Goal: Task Accomplishment & Management: Manage account settings

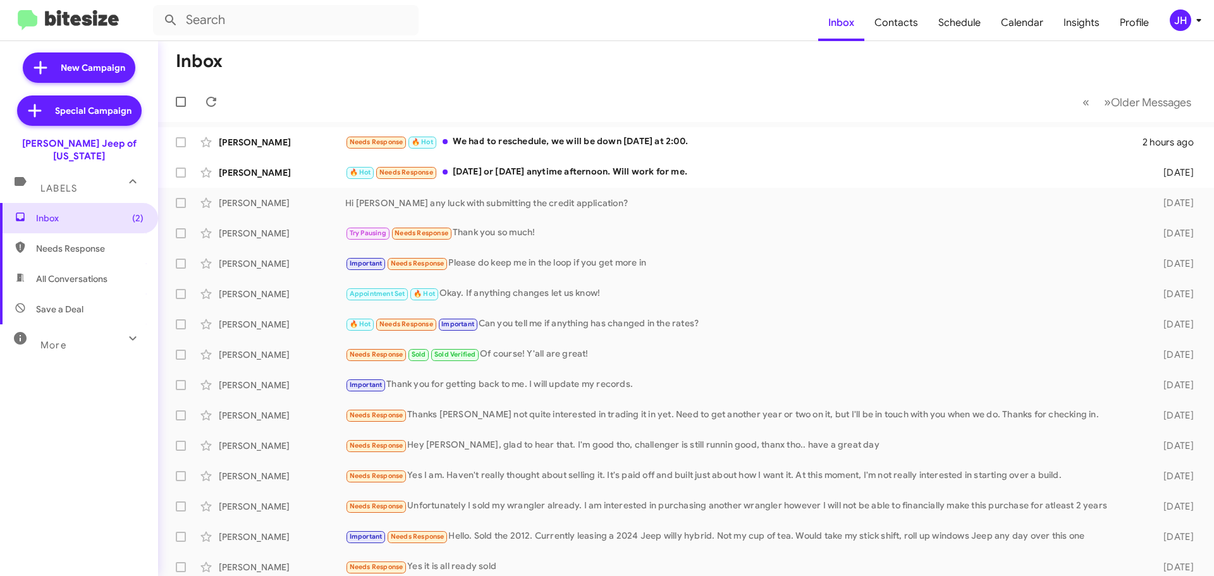
click at [1174, 18] on div "JH" at bounding box center [1181, 20] width 22 height 22
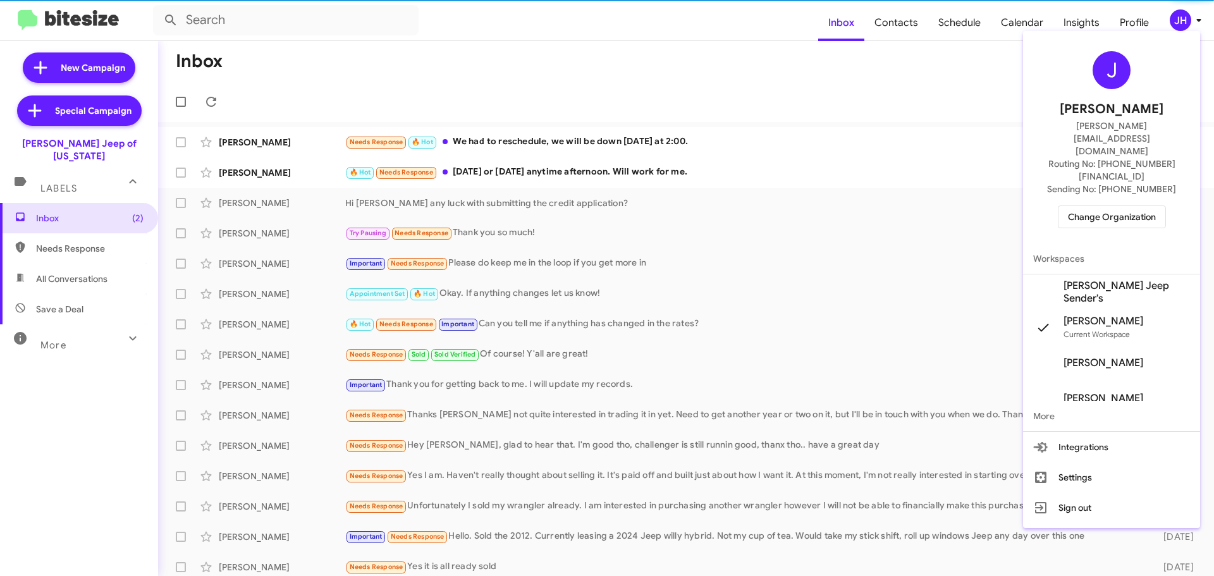
click at [1111, 206] on span "Change Organization" at bounding box center [1112, 217] width 88 height 22
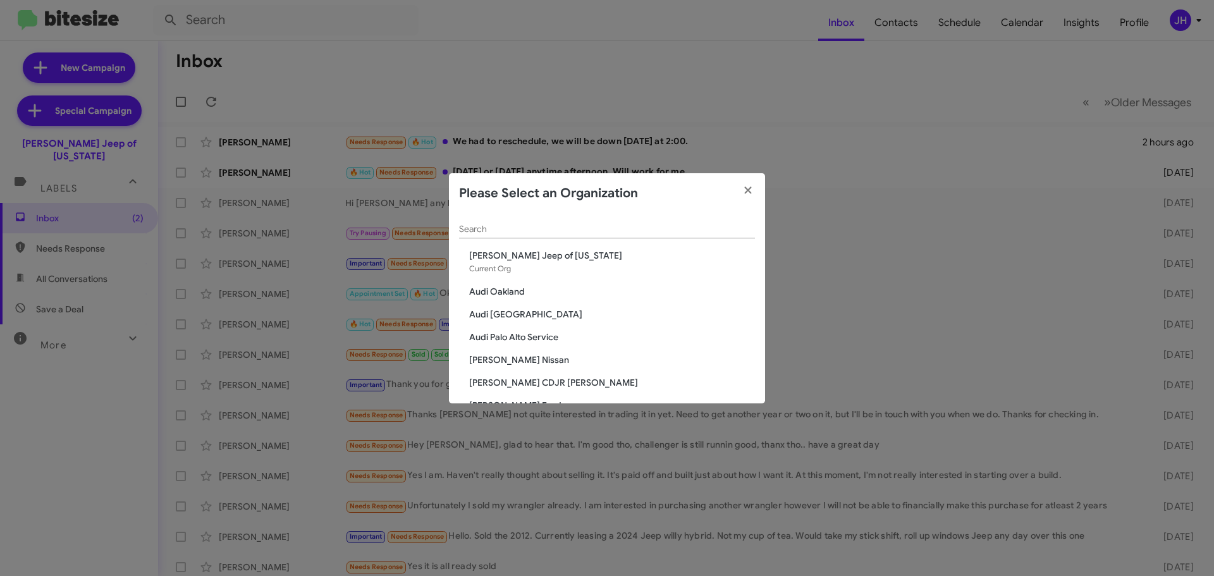
click at [490, 219] on div "Search" at bounding box center [607, 226] width 296 height 25
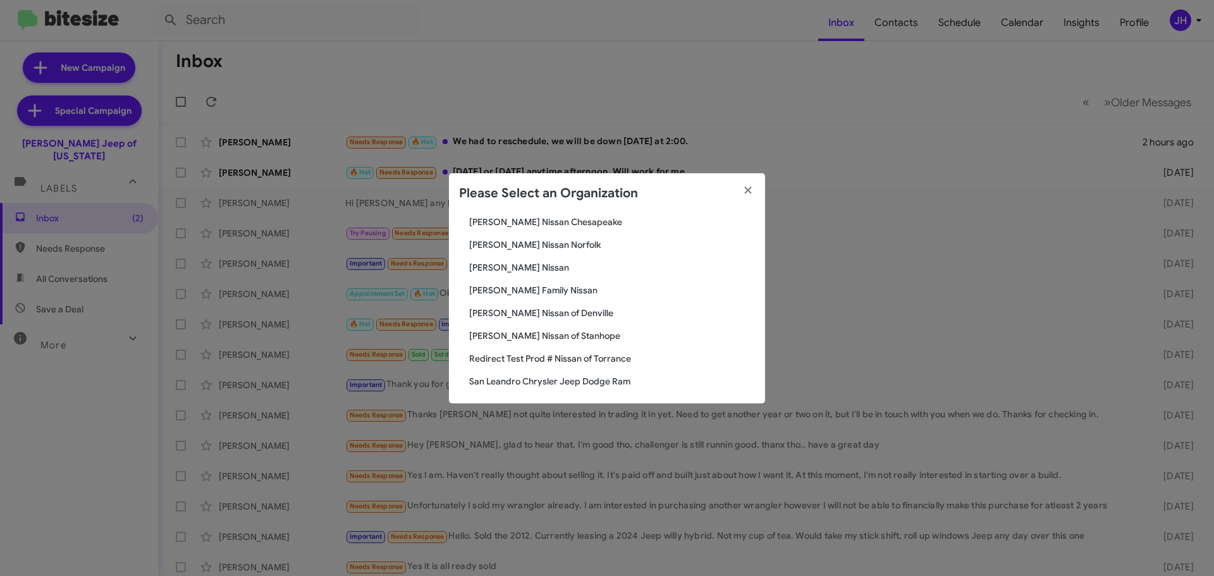
scroll to position [61, 0]
type input "san"
click at [503, 374] on span "San Leandro Chrysler Jeep Dodge Ram" at bounding box center [612, 377] width 286 height 13
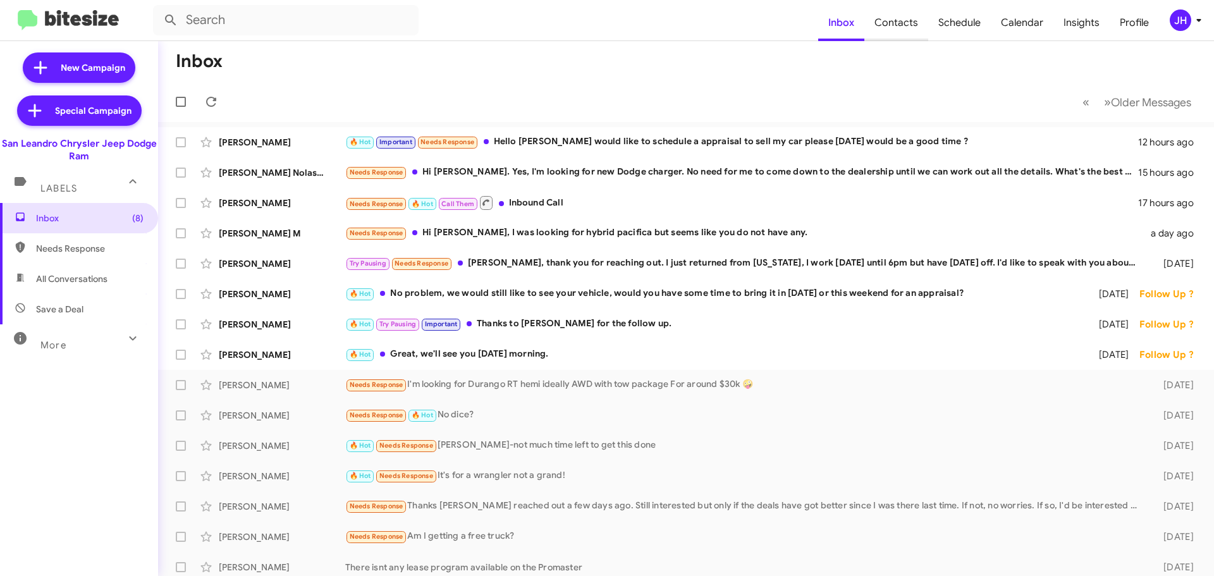
click at [916, 11] on span "Contacts" at bounding box center [897, 22] width 64 height 37
type input "in:groups"
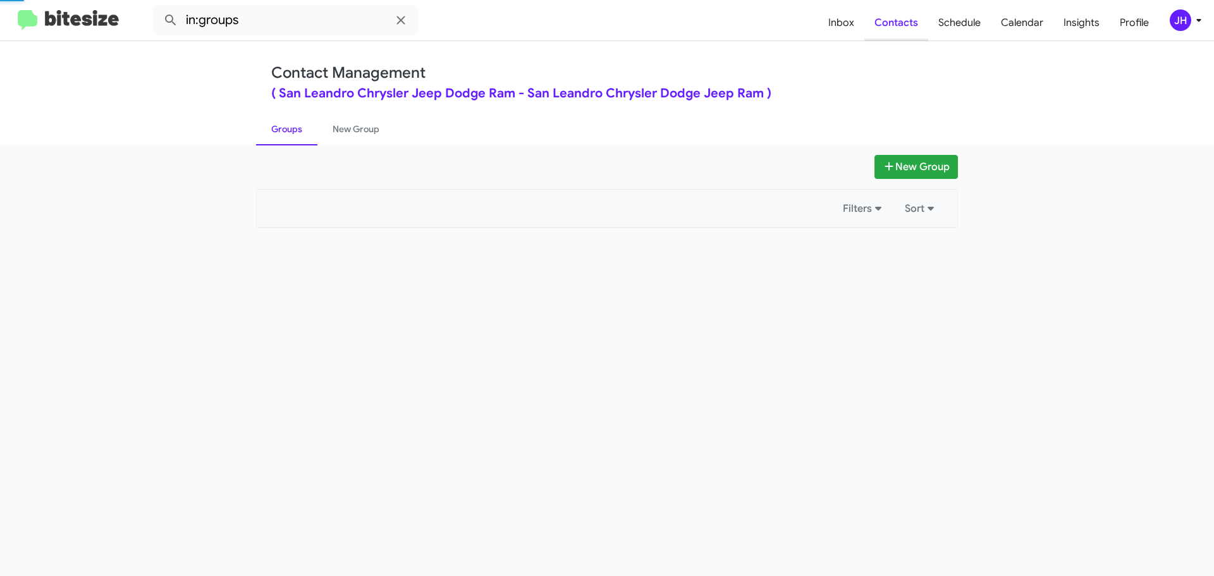
click at [911, 20] on span "Contacts" at bounding box center [897, 22] width 64 height 37
click at [1190, 25] on span "JH" at bounding box center [1188, 20] width 38 height 22
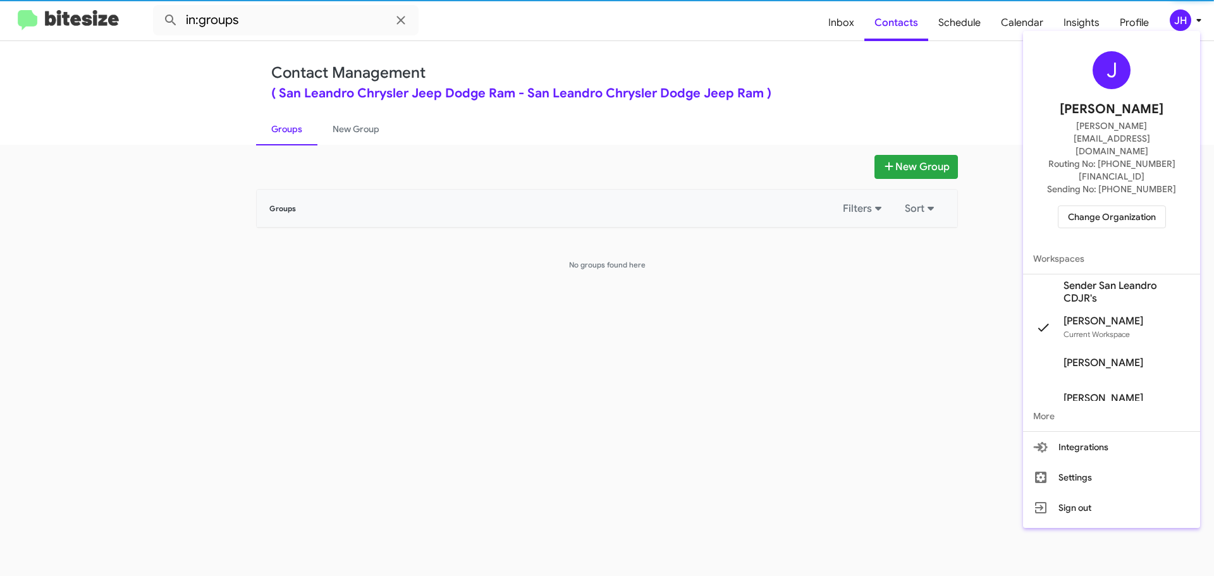
click at [1072, 274] on span "Sender San Leandro CDJR's" at bounding box center [1111, 291] width 177 height 35
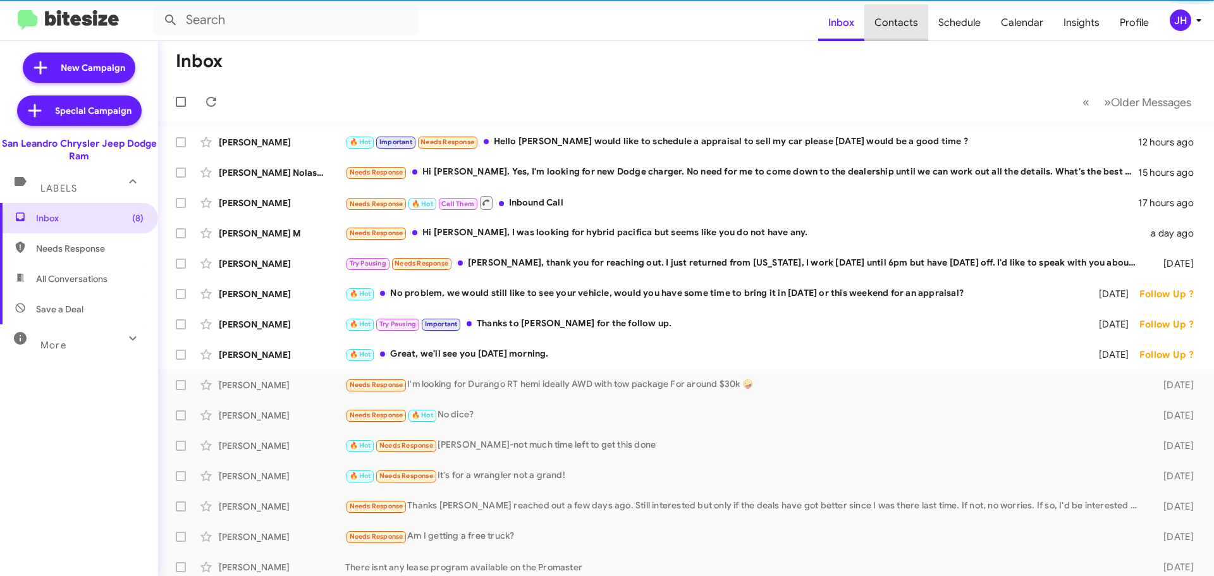
click at [917, 23] on span "Contacts" at bounding box center [897, 22] width 64 height 37
type input "in:groups"
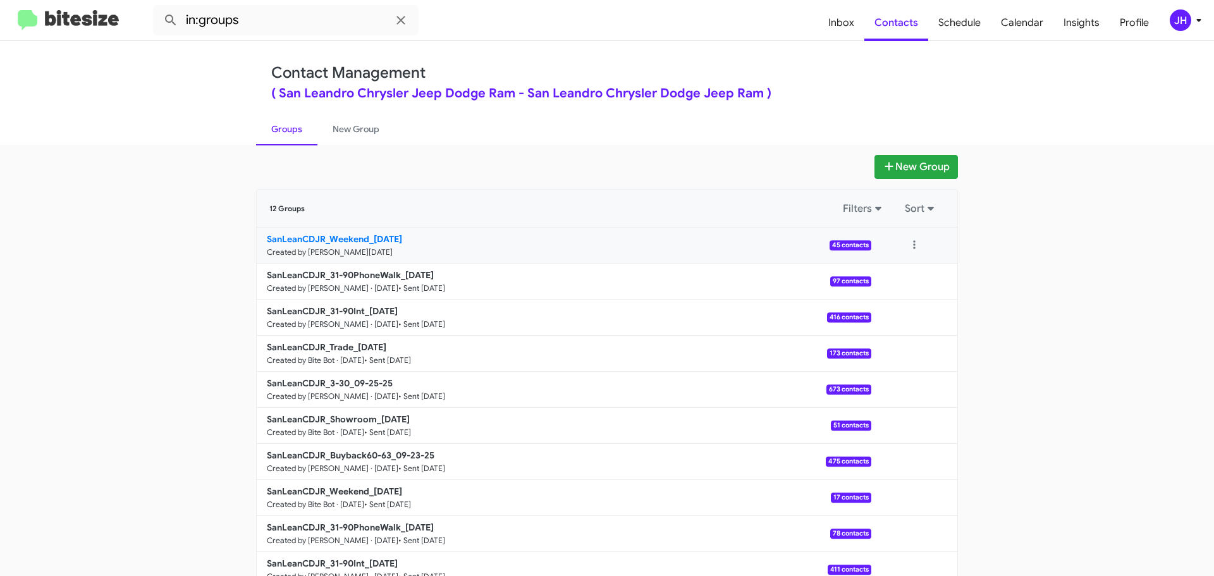
click at [487, 248] on link "SanLeanCDJR_Weekend_09-29-25 Created by Mariem Tabay · Sep 29, 2025 45 contacts" at bounding box center [564, 246] width 615 height 36
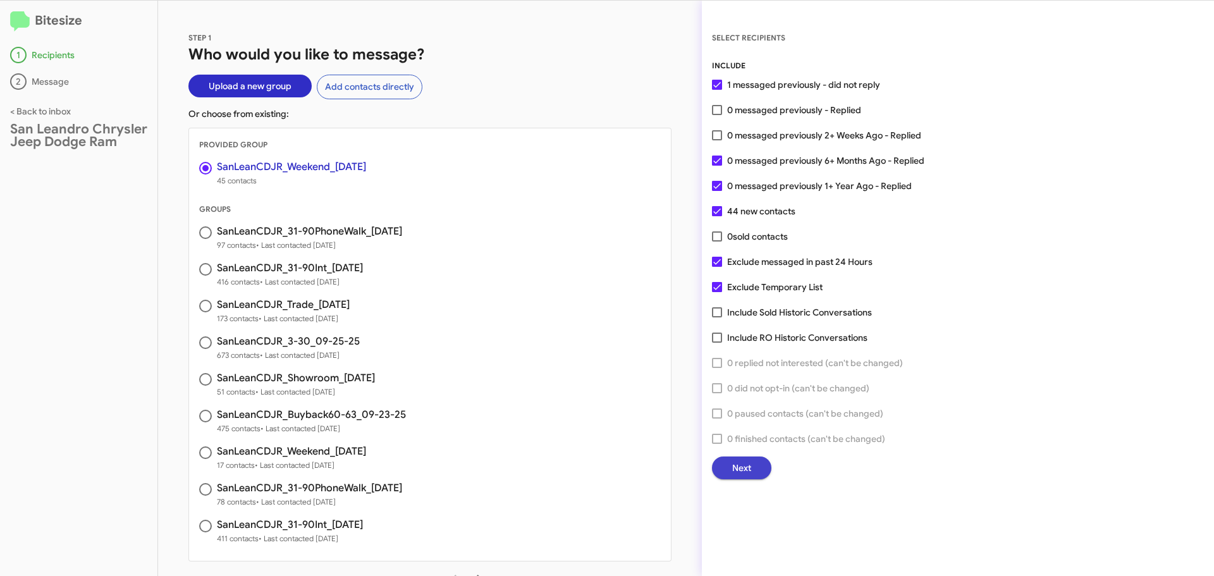
click at [756, 473] on button "Next" at bounding box center [741, 468] width 59 height 23
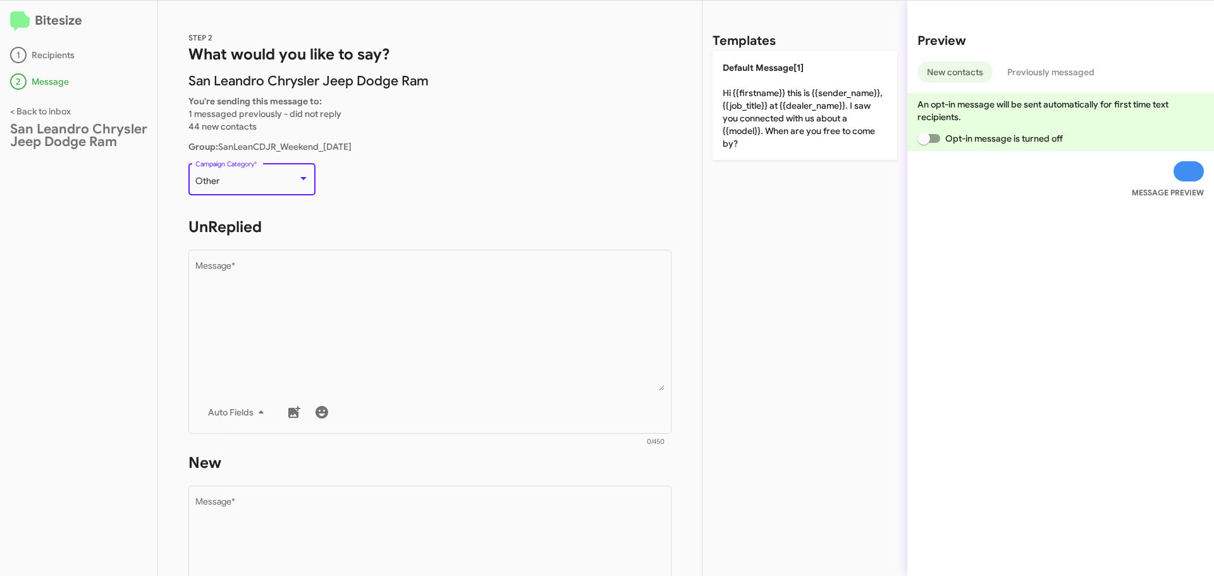
click at [297, 183] on div "Other" at bounding box center [252, 181] width 114 height 10
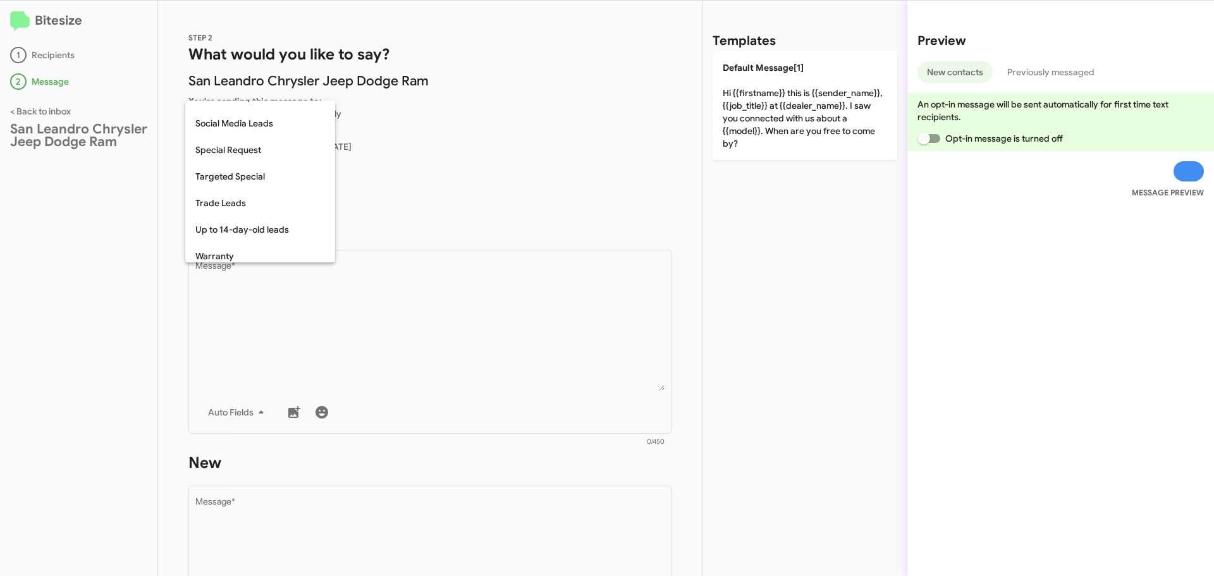
scroll to position [529, 0]
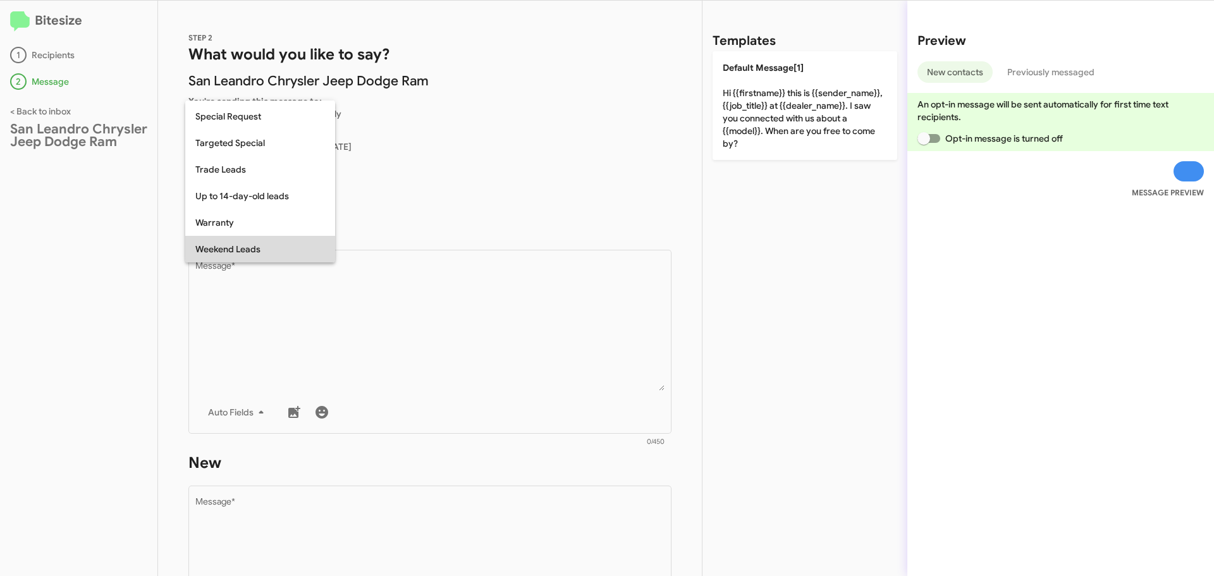
click at [252, 252] on span "Weekend Leads" at bounding box center [260, 249] width 130 height 27
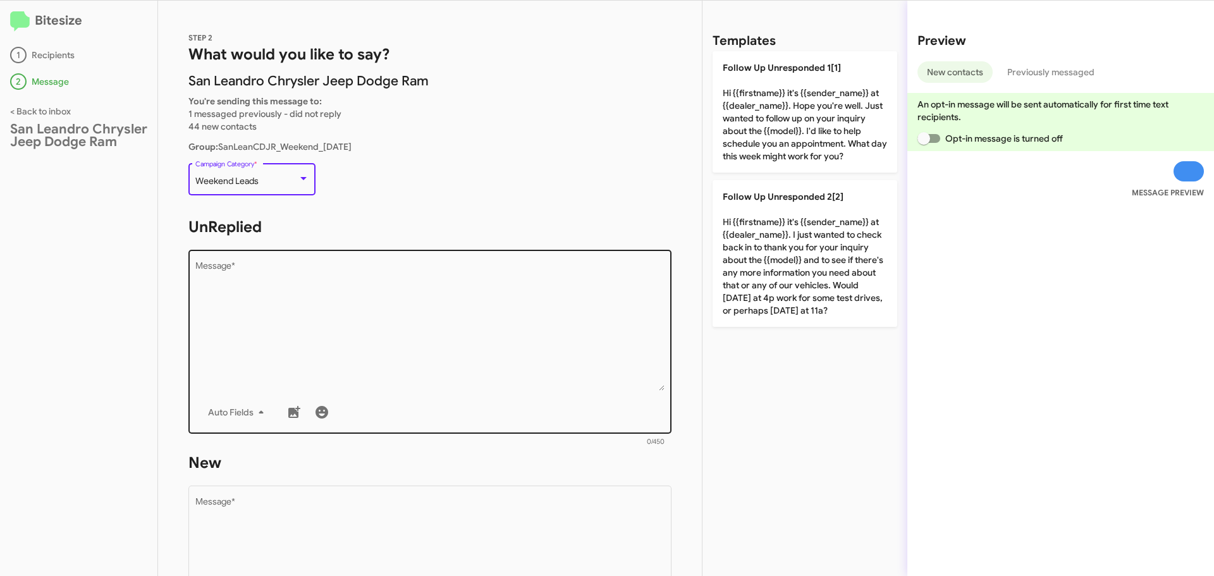
click at [272, 271] on textarea "Message *" at bounding box center [430, 326] width 470 height 129
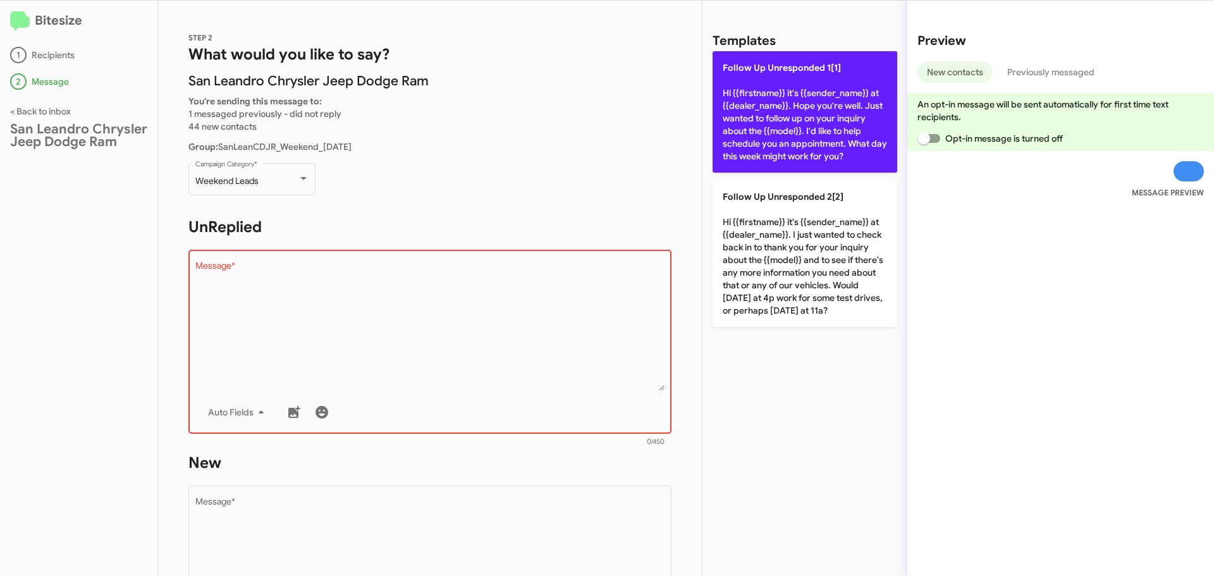
click at [832, 99] on p "Follow Up Unresponded 1[1] Hi {{firstname}} it's {{sender_name}} at {{dealer_na…" at bounding box center [805, 111] width 185 height 121
type textarea "Hi {{firstname}} it's {{sender_name}} at {{dealer_name}}. Hope you're well. Jus…"
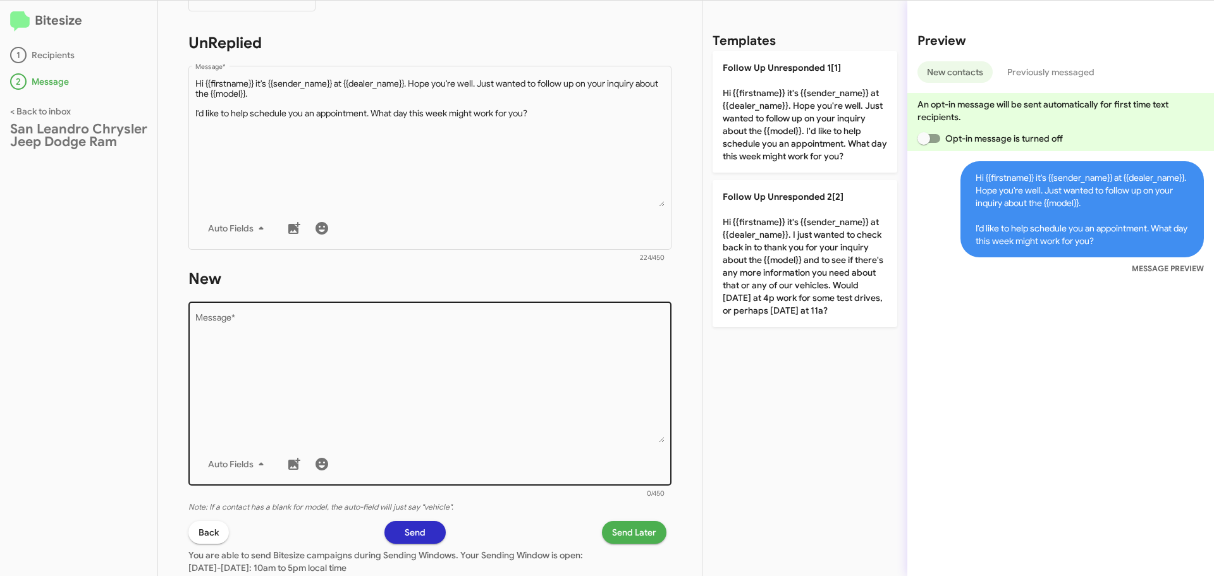
scroll to position [253, 0]
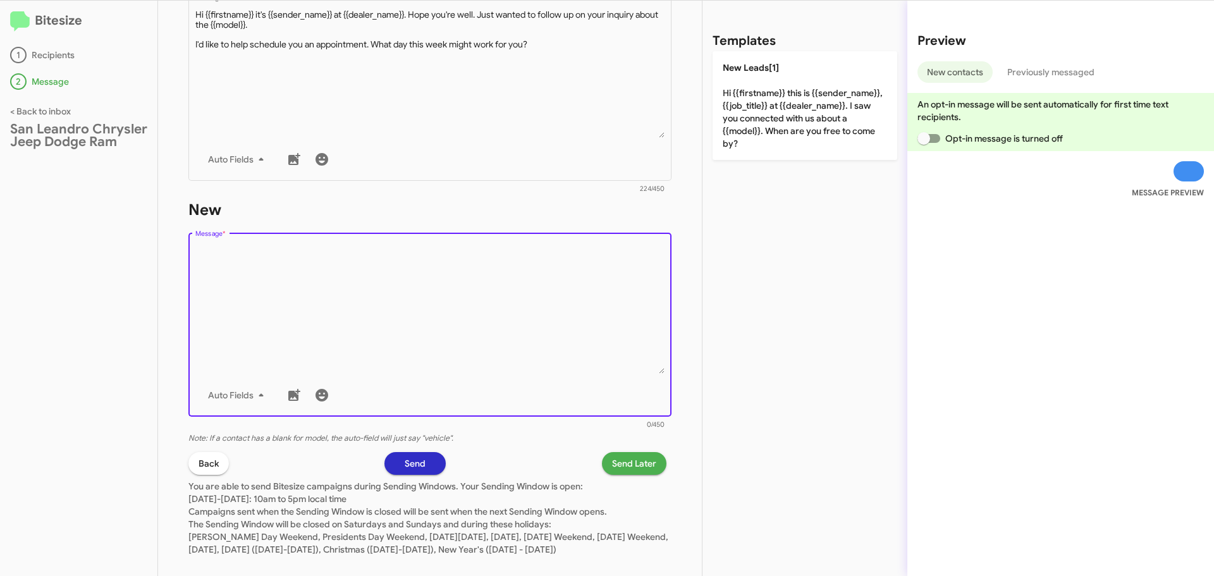
click at [268, 288] on textarea "Message *" at bounding box center [430, 309] width 470 height 129
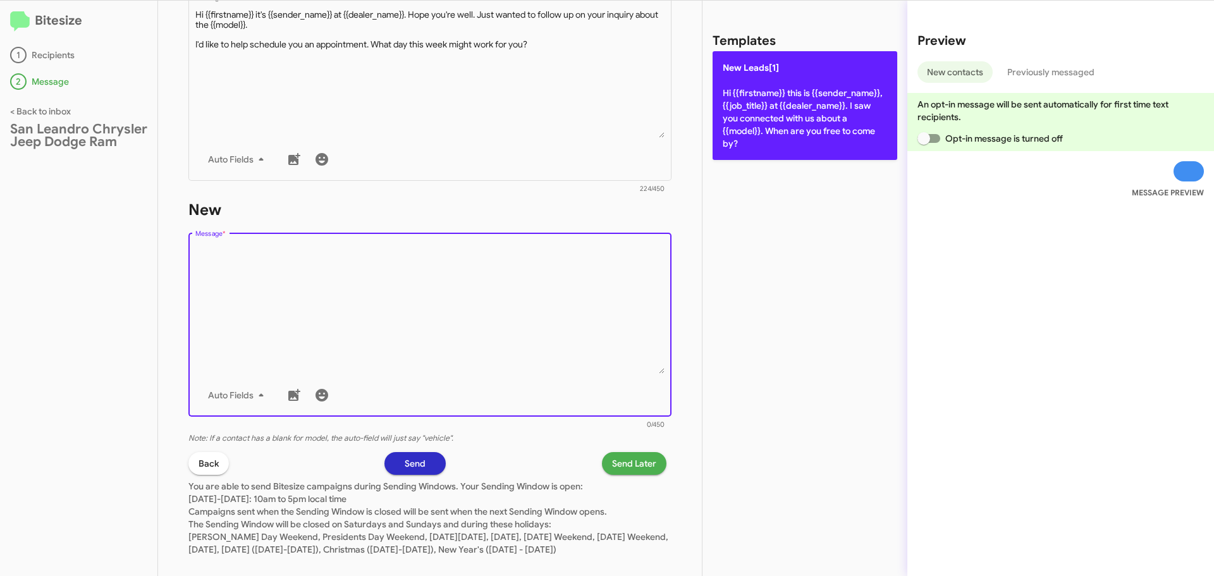
click at [767, 116] on p "New Leads[1] Hi {{firstname}} this is {{sender_name}}, {{job_title}} at {{deale…" at bounding box center [805, 105] width 185 height 109
type textarea "Hi {{firstname}} this is {{sender_name}}, {{job_title}} at {{dealer_name}}. I s…"
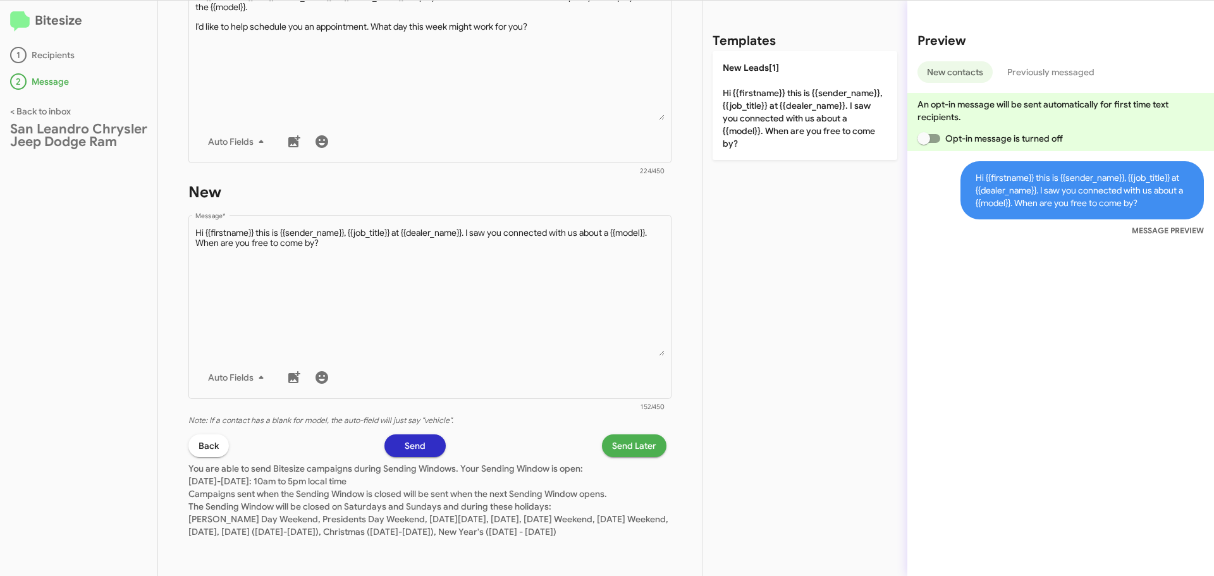
scroll to position [283, 0]
click at [633, 435] on span "Send Later" at bounding box center [634, 446] width 44 height 23
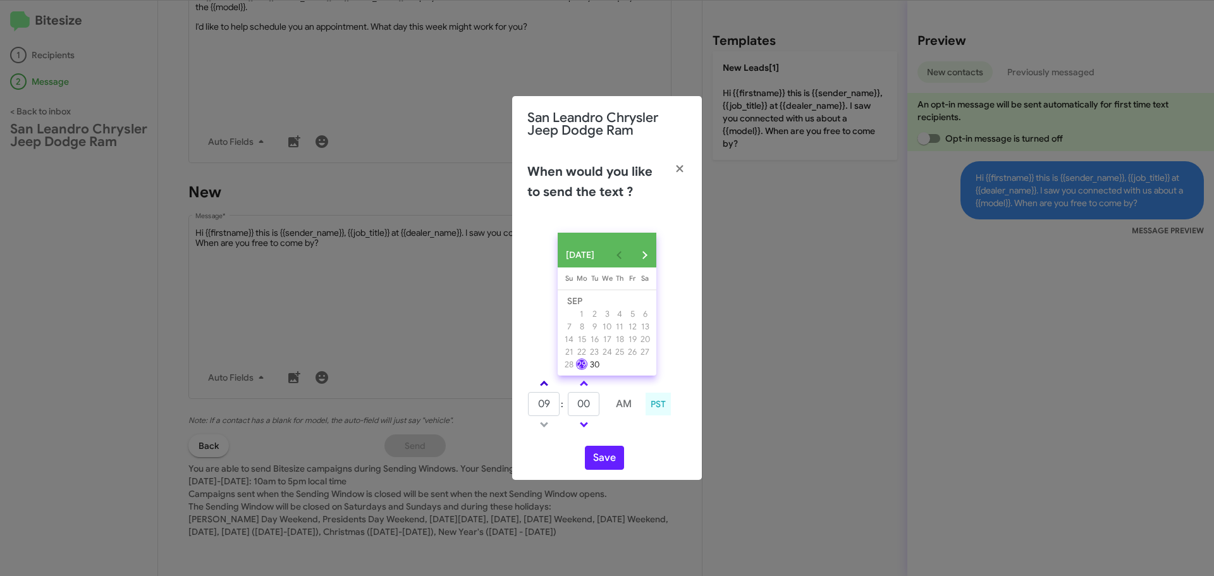
click at [542, 389] on span at bounding box center [544, 385] width 8 height 8
type input "10"
click at [590, 410] on input "00" at bounding box center [584, 404] width 32 height 24
type input "07"
click at [609, 467] on button "Save" at bounding box center [604, 458] width 39 height 24
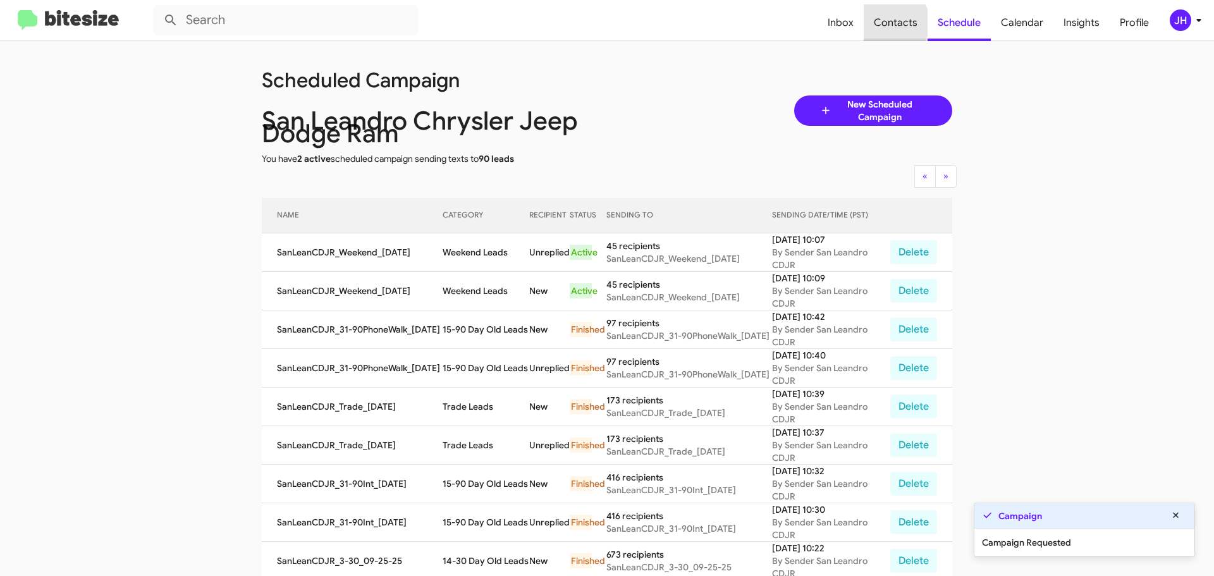
click at [896, 23] on span "Contacts" at bounding box center [896, 22] width 64 height 37
type input "in:groups"
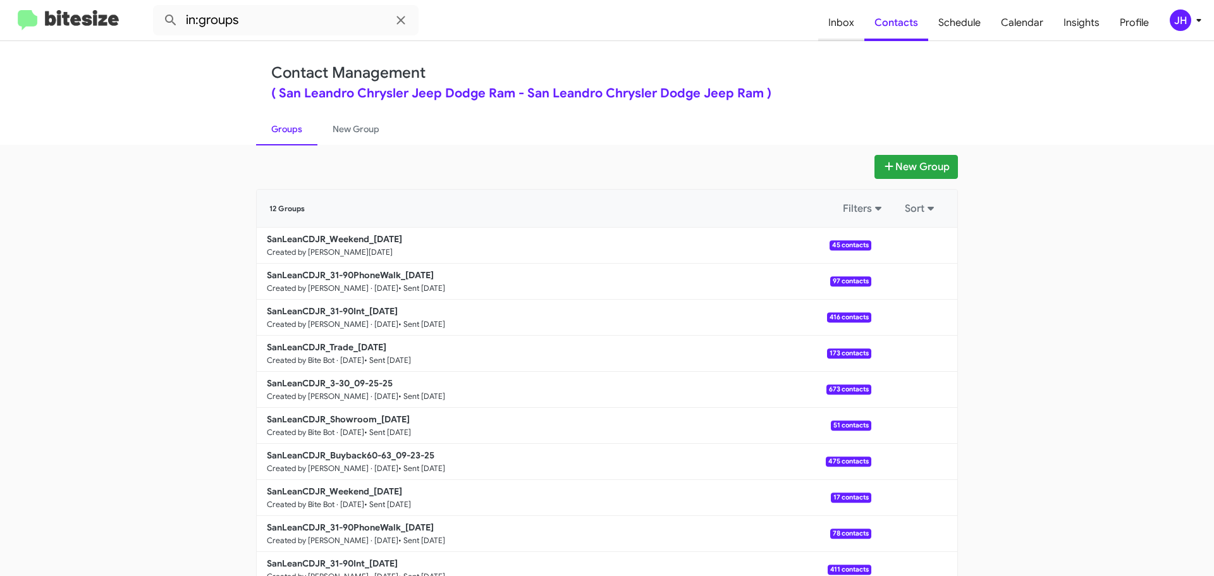
click at [835, 26] on span "Inbox" at bounding box center [841, 22] width 46 height 37
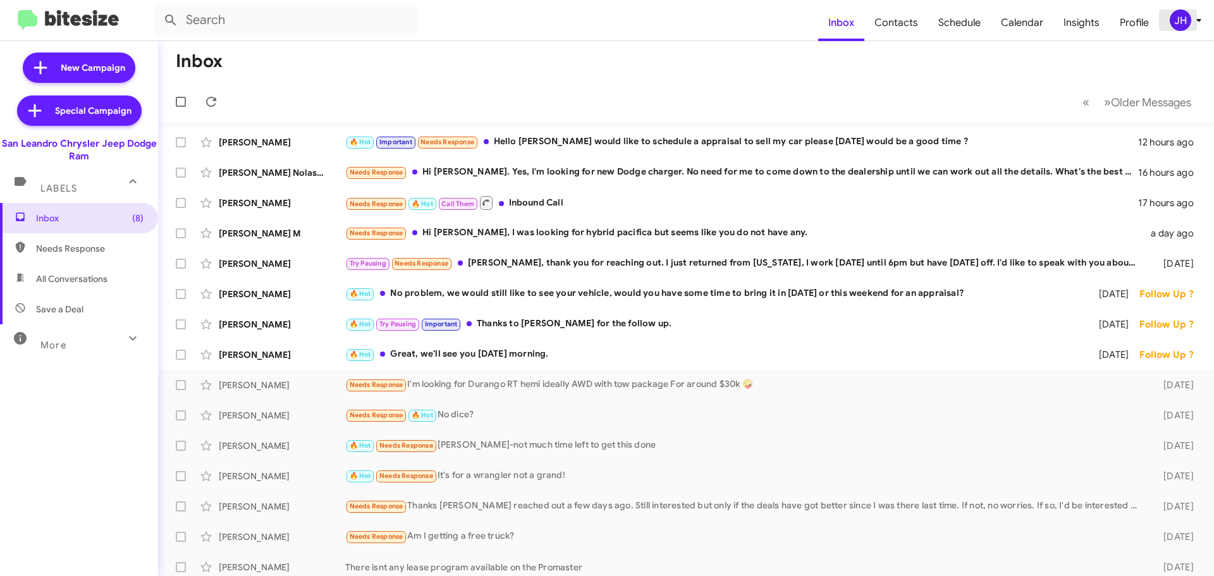
click at [1174, 20] on div "JH" at bounding box center [1181, 20] width 22 height 22
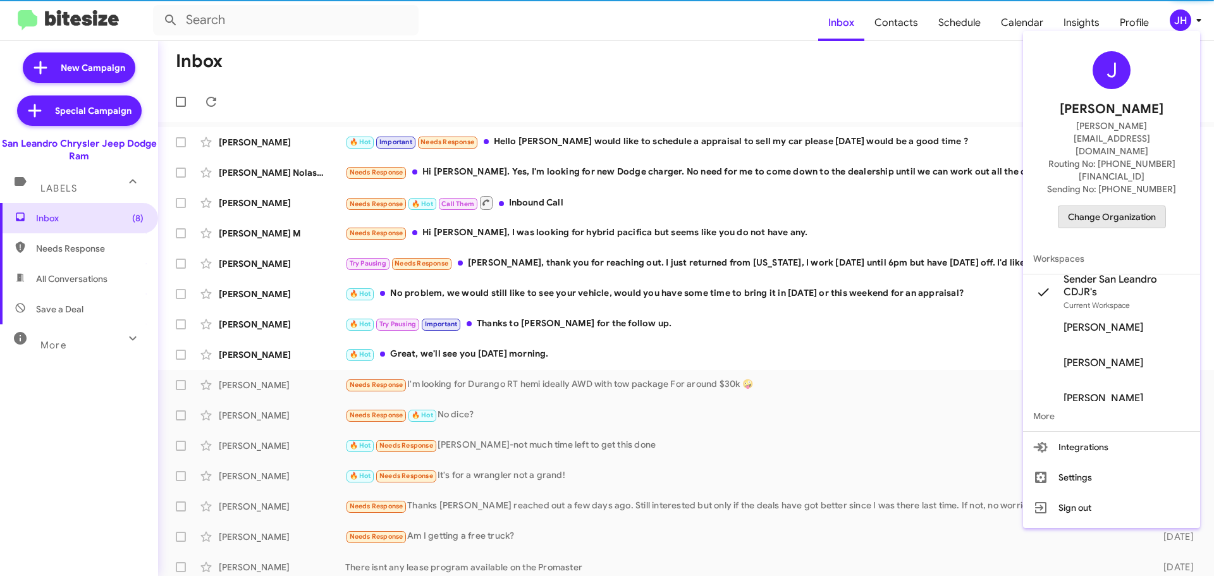
click at [1085, 206] on span "Change Organization" at bounding box center [1112, 217] width 88 height 22
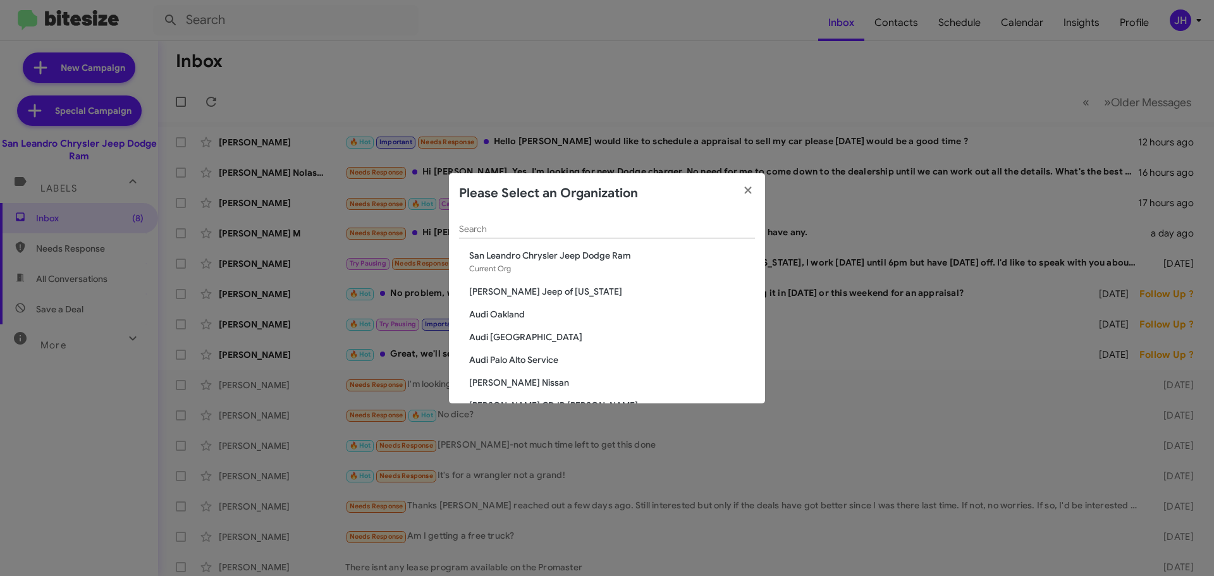
click at [513, 218] on div "Search" at bounding box center [607, 226] width 296 height 25
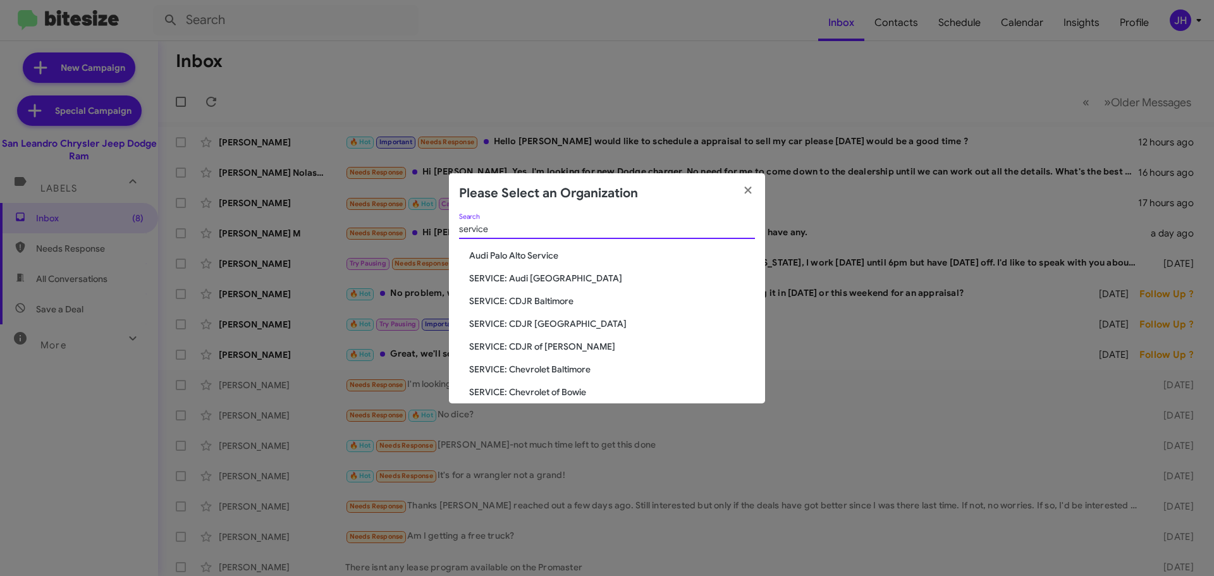
type input "service"
click at [541, 298] on span "SERVICE: CDJR Baltimore" at bounding box center [612, 301] width 286 height 13
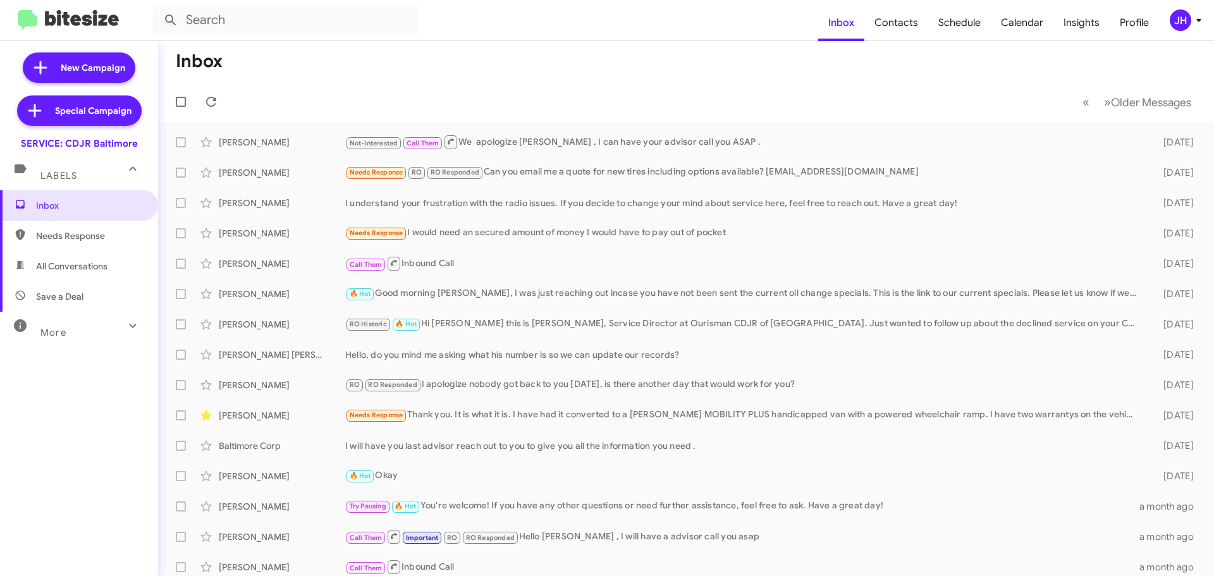
click at [88, 333] on div "More" at bounding box center [66, 327] width 113 height 23
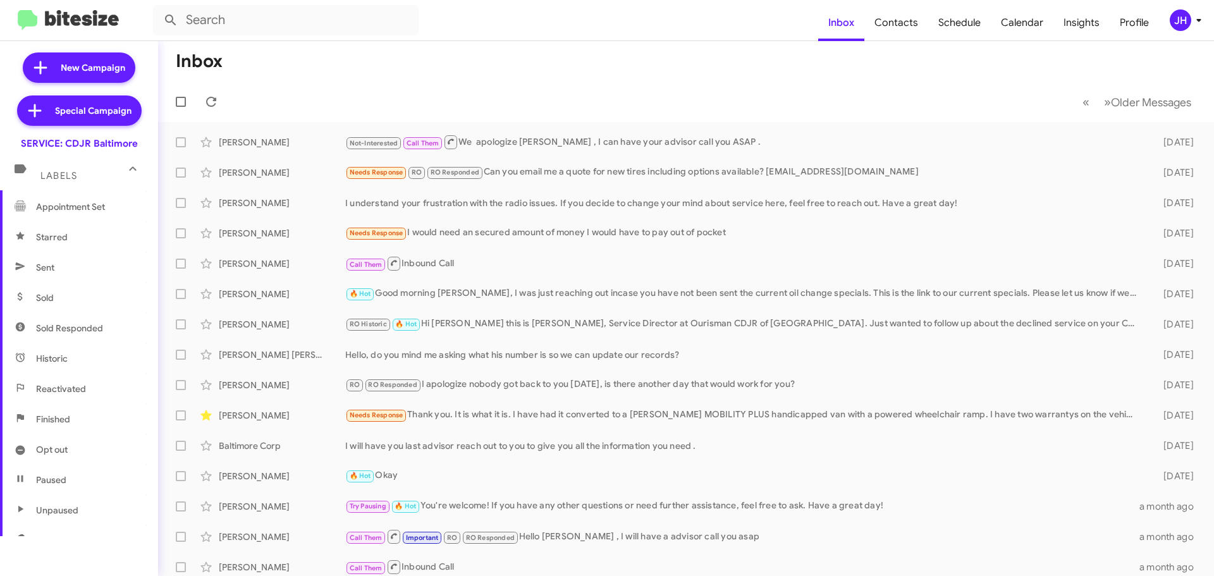
scroll to position [251, 0]
click at [83, 277] on span "Sold" at bounding box center [79, 268] width 158 height 30
type input "in:sold"
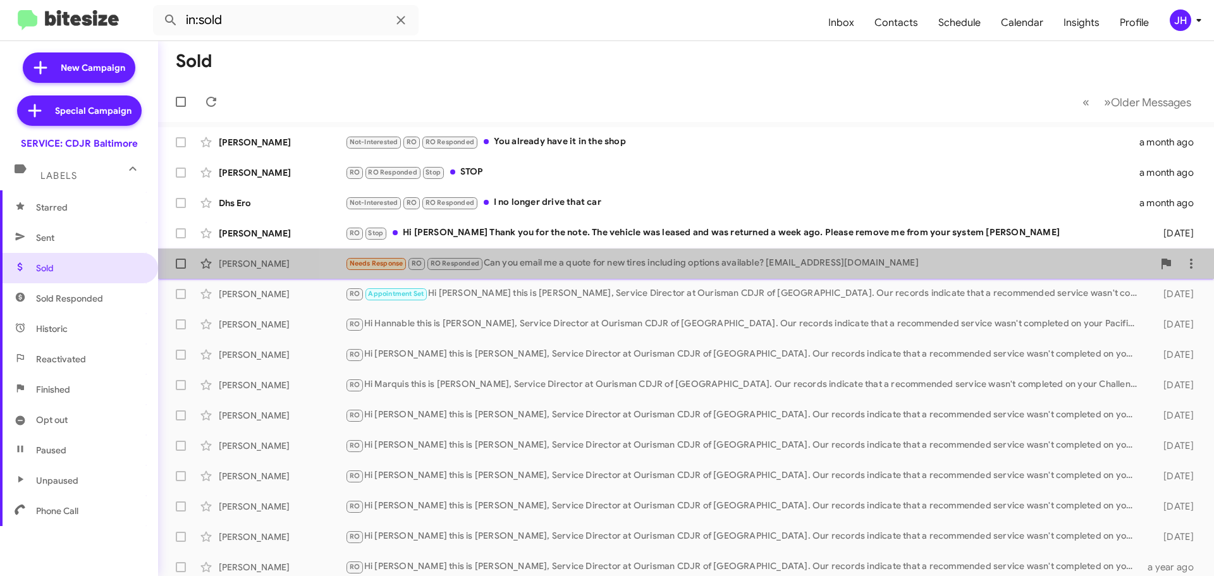
click at [782, 269] on div "Needs Response RO RO Responded Can you email me a quote for new tires including…" at bounding box center [749, 263] width 808 height 15
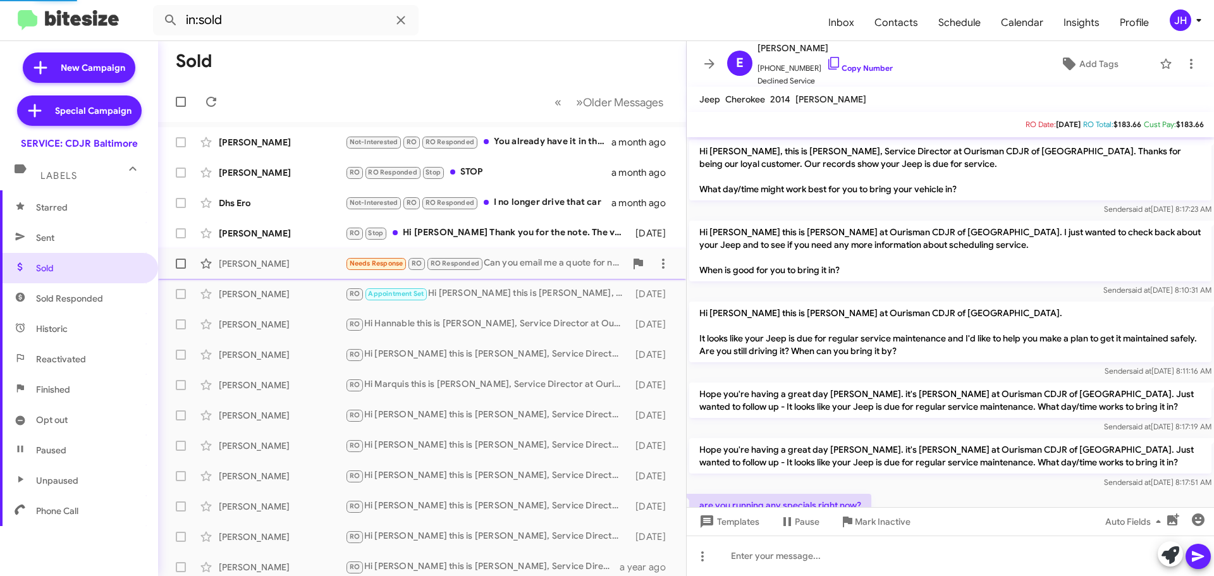
scroll to position [301, 0]
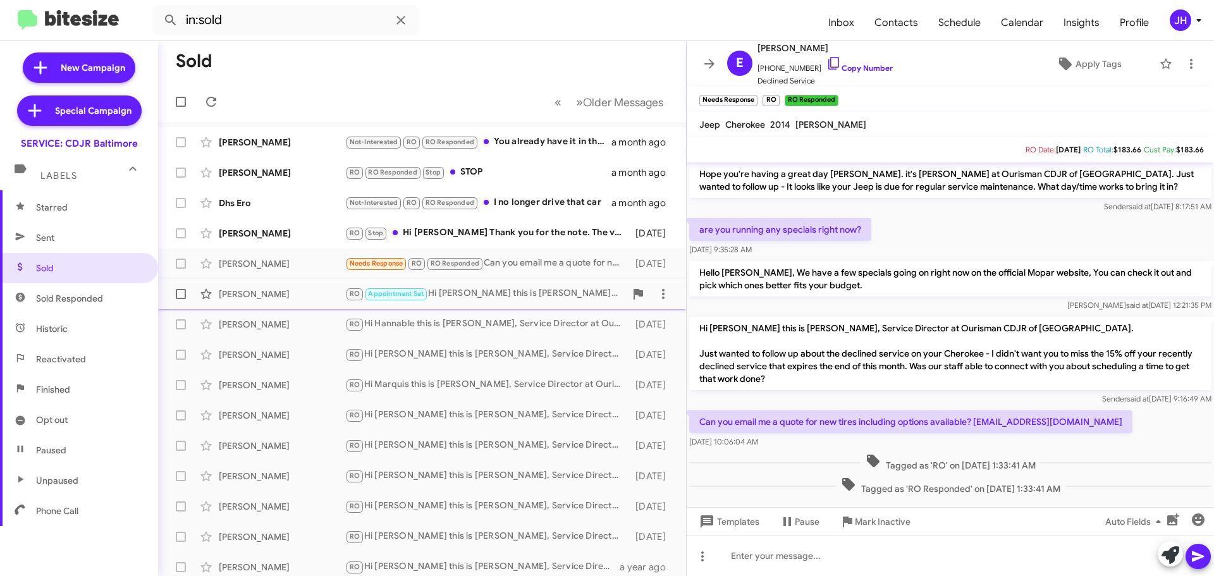
click at [558, 295] on div "RO Appointment Set Hi Wanda this is Michael Resnick, Service Director at Ourism…" at bounding box center [485, 294] width 280 height 15
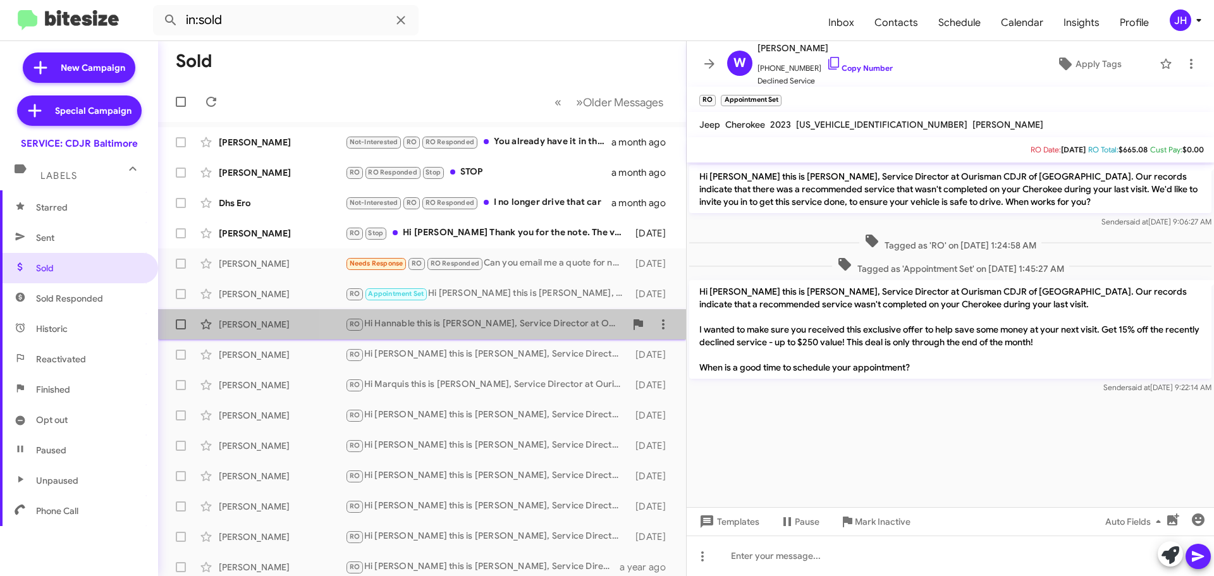
click at [542, 317] on div "RO Hi Hannable this is Michael Resnick, Service Director at Ourisman CDJR of Ba…" at bounding box center [485, 324] width 280 height 15
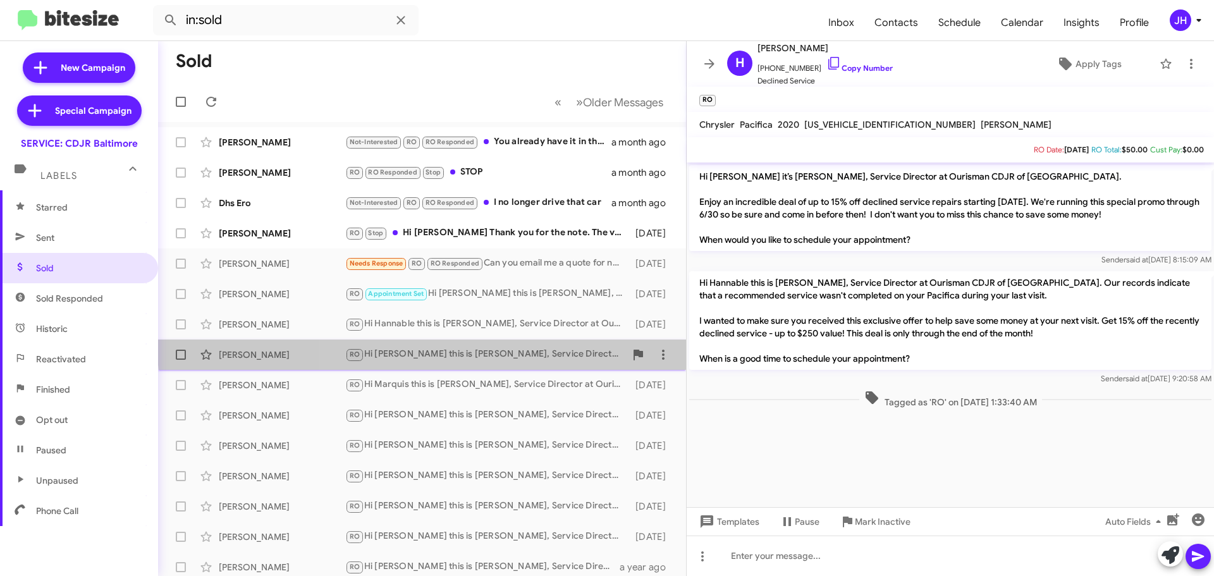
click at [532, 344] on div "Christopher James RO Hi Christopher this is Michael Resnick, Service Director a…" at bounding box center [422, 354] width 508 height 25
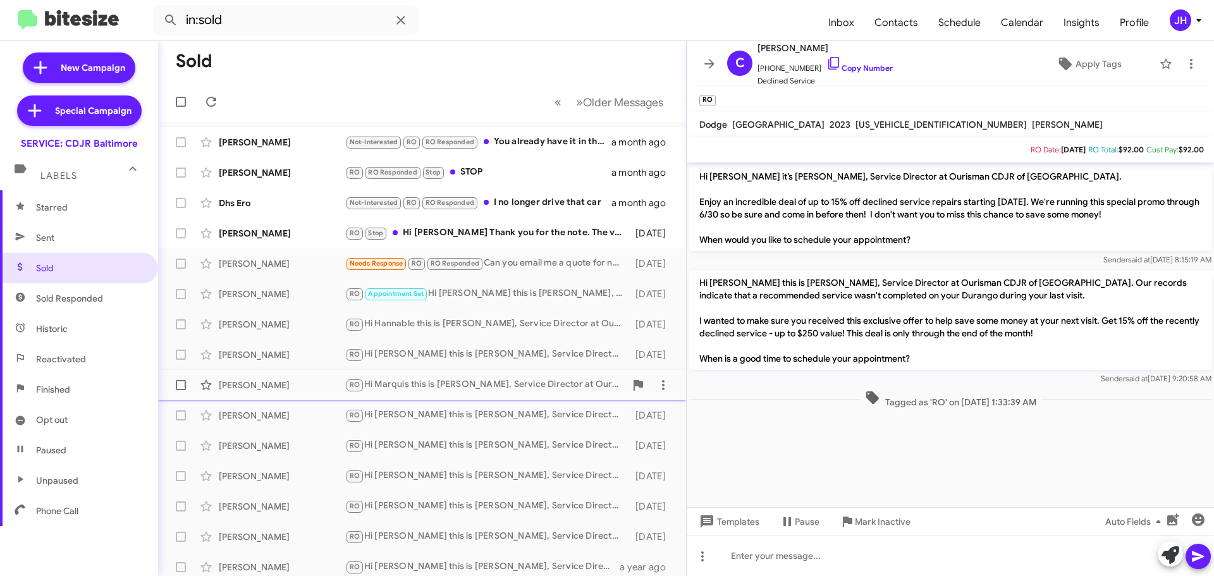
click at [500, 374] on div "Marquis Murphy RO Hi Marquis this is Michael Resnick, Service Director at Ouris…" at bounding box center [422, 385] width 508 height 25
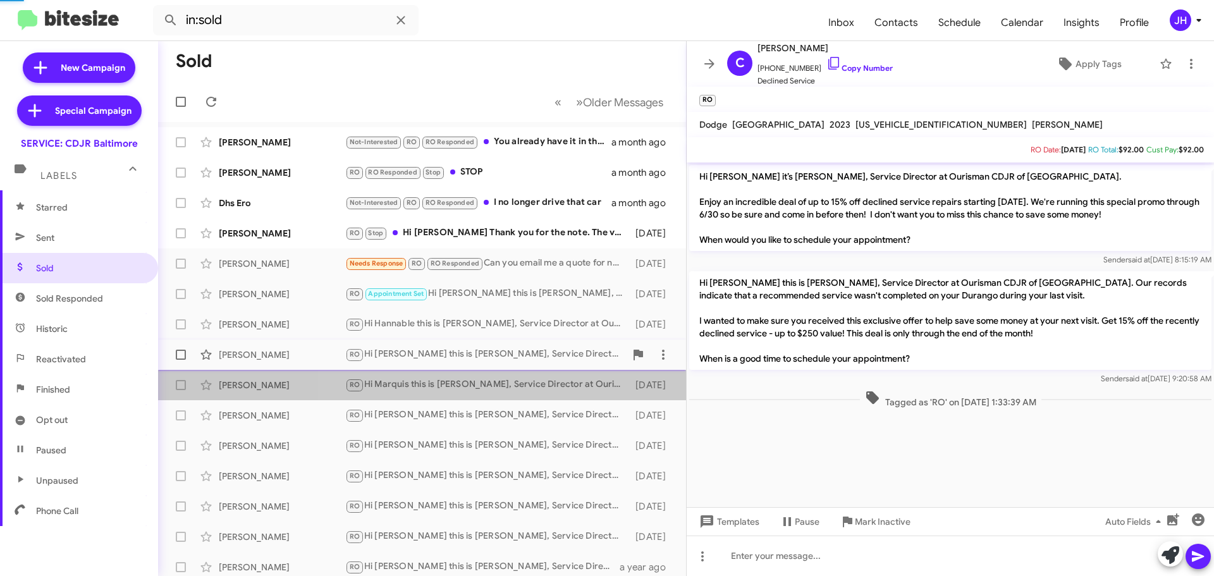
scroll to position [212, 0]
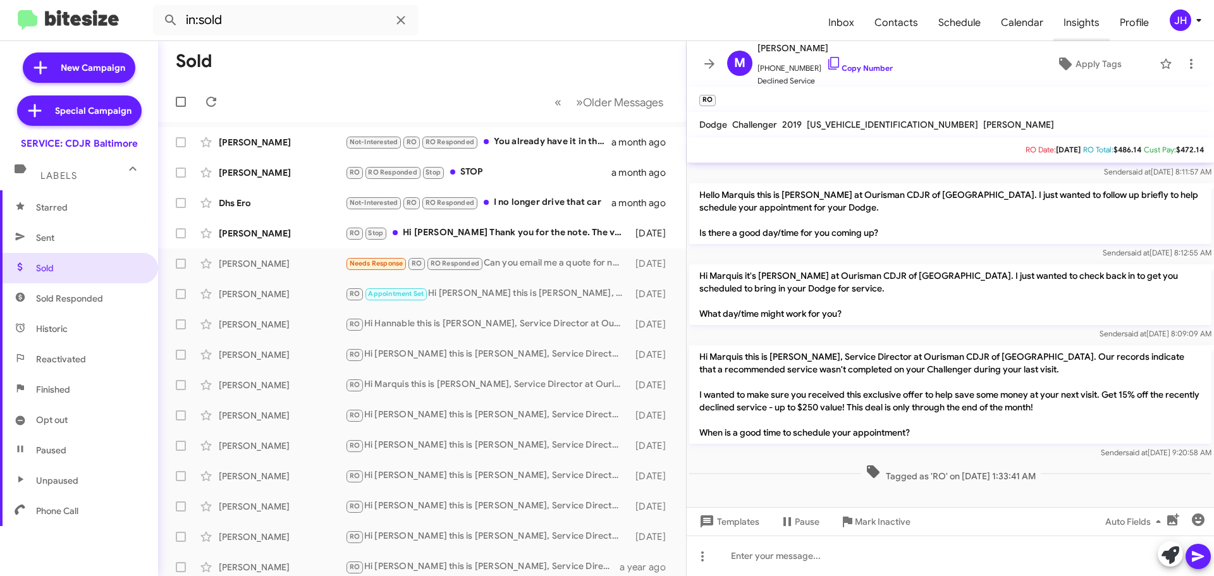
click at [1082, 13] on span "Insights" at bounding box center [1082, 22] width 56 height 37
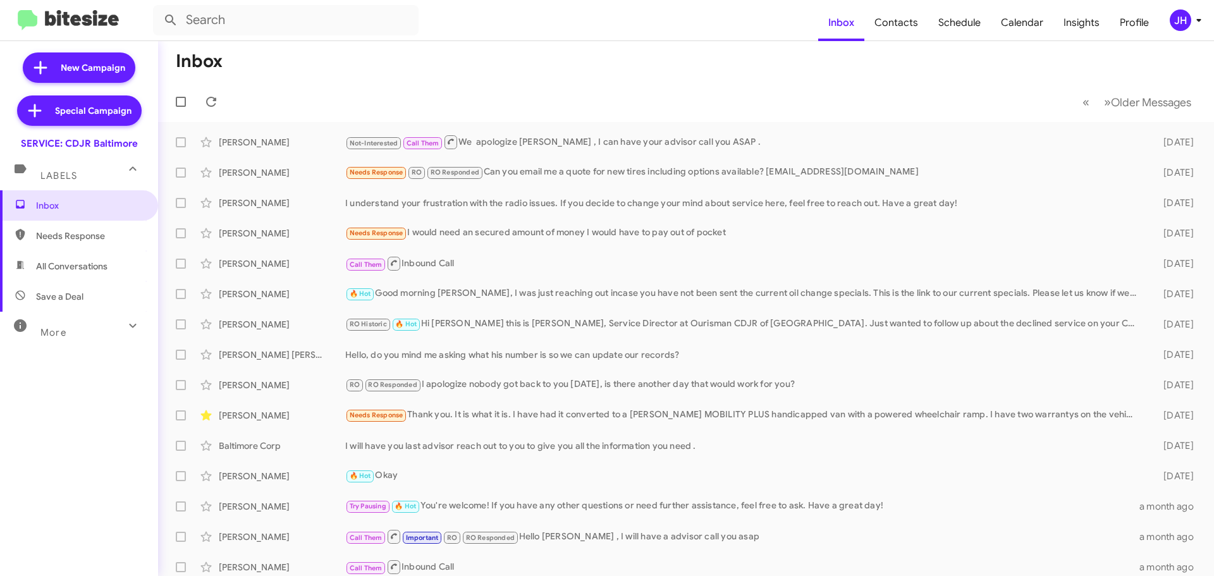
click at [1178, 27] on div "JH" at bounding box center [1181, 20] width 22 height 22
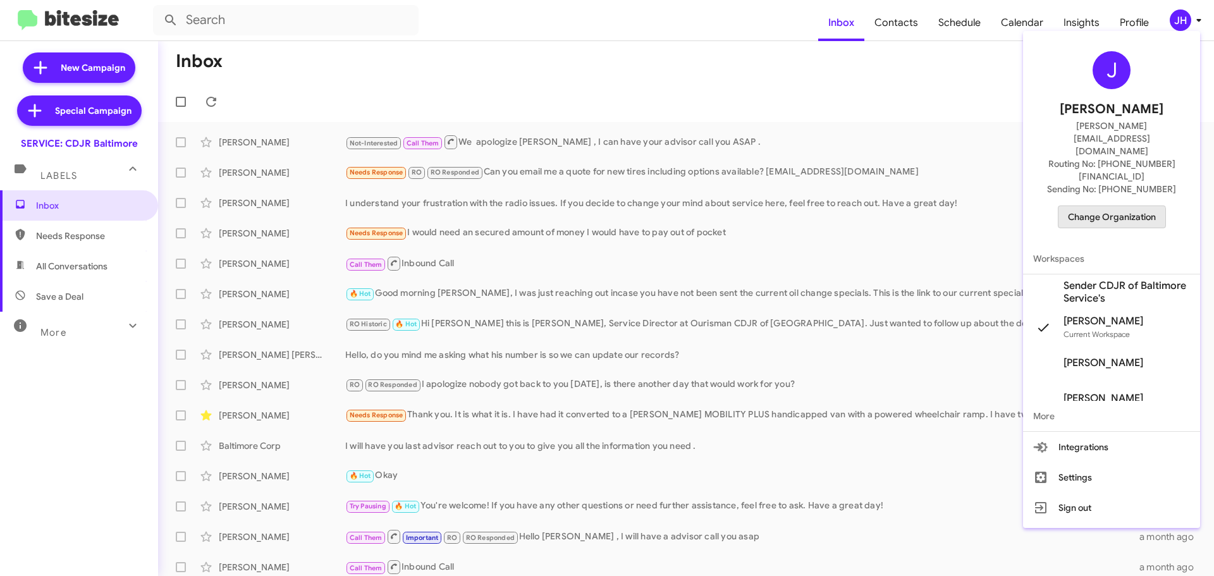
click at [1112, 206] on span "Change Organization" at bounding box center [1112, 217] width 88 height 22
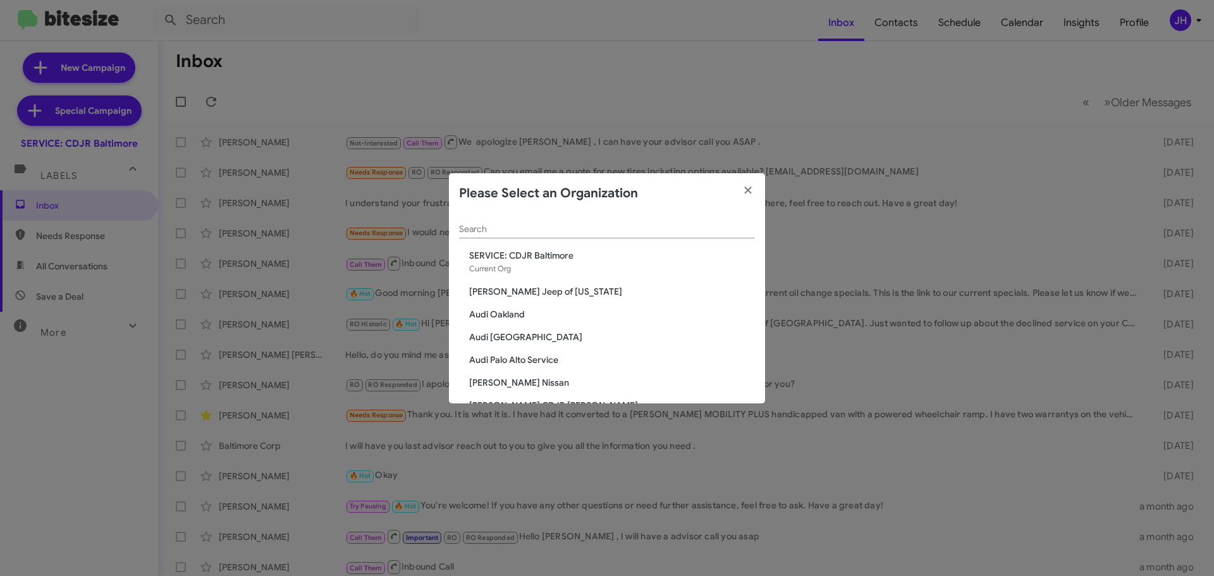
click at [511, 231] on input "Search" at bounding box center [607, 230] width 296 height 10
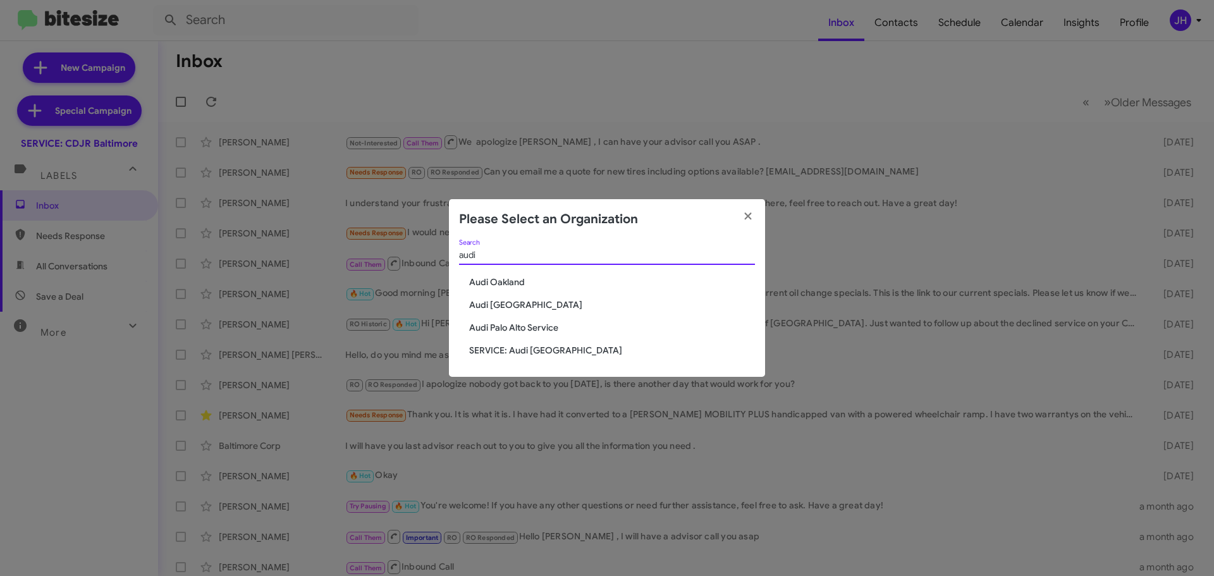
type input "audi"
click at [517, 288] on span "Audi Oakland" at bounding box center [612, 282] width 286 height 13
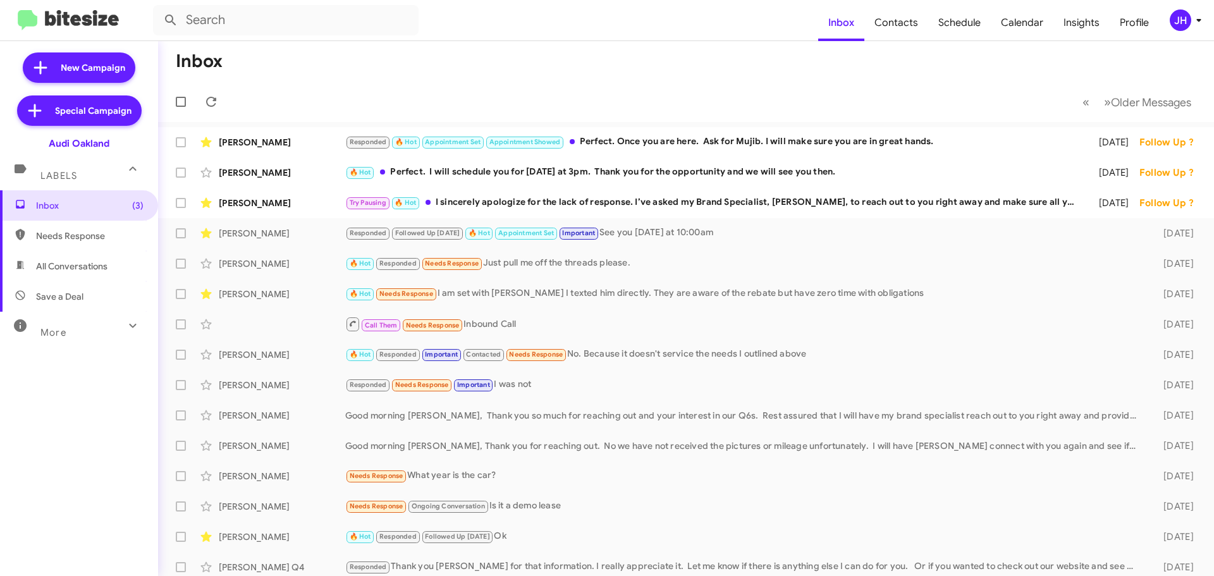
click at [1183, 30] on div "JH" at bounding box center [1181, 20] width 22 height 22
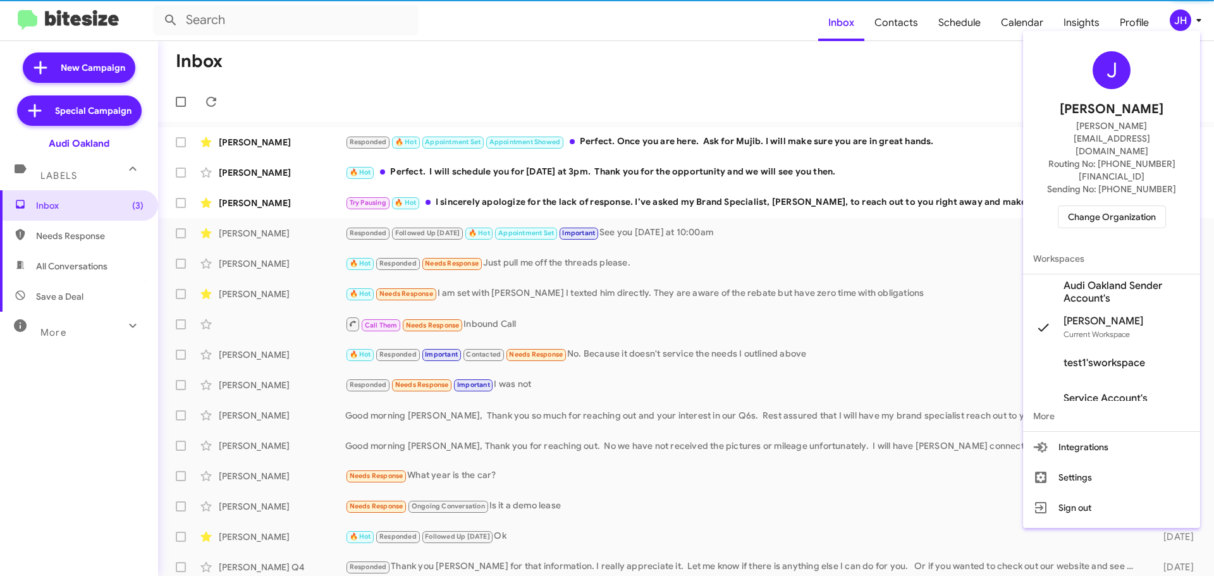
click at [1102, 280] on span "Audi Oakland Sender Account's" at bounding box center [1127, 292] width 126 height 25
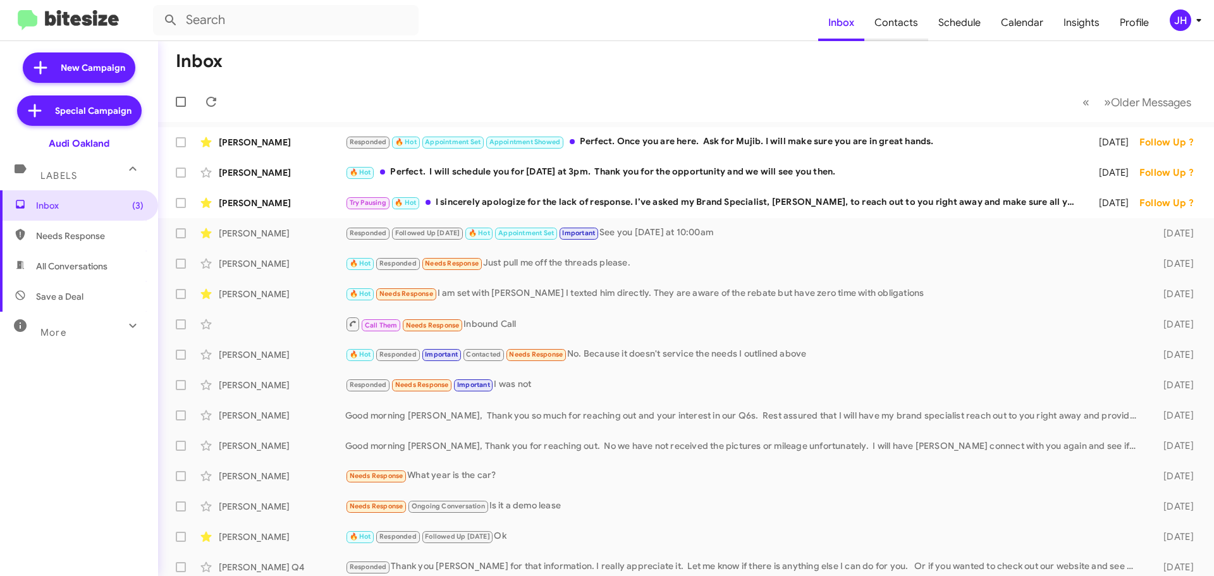
click at [908, 22] on span "Contacts" at bounding box center [897, 22] width 64 height 37
type input "in:groups"
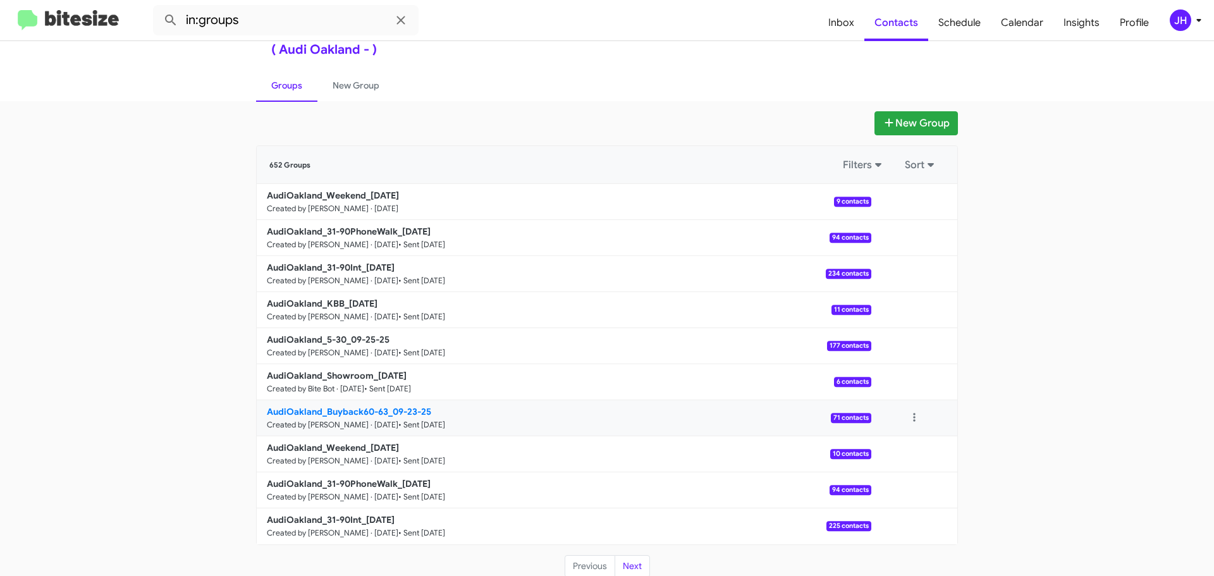
scroll to position [45, 0]
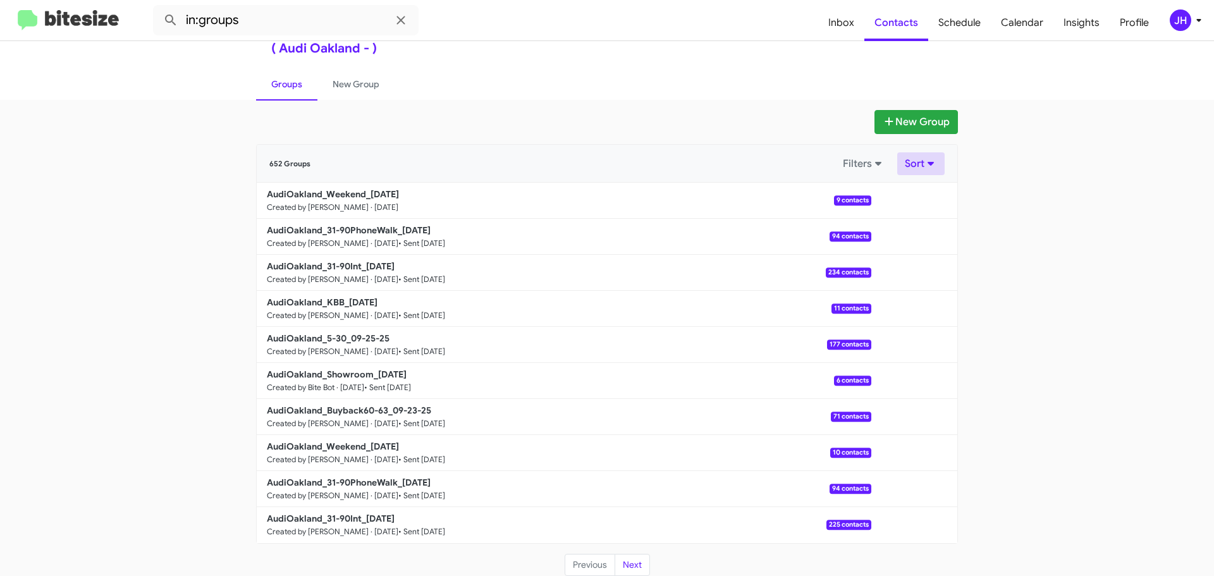
click at [930, 166] on button "Sort" at bounding box center [920, 163] width 47 height 23
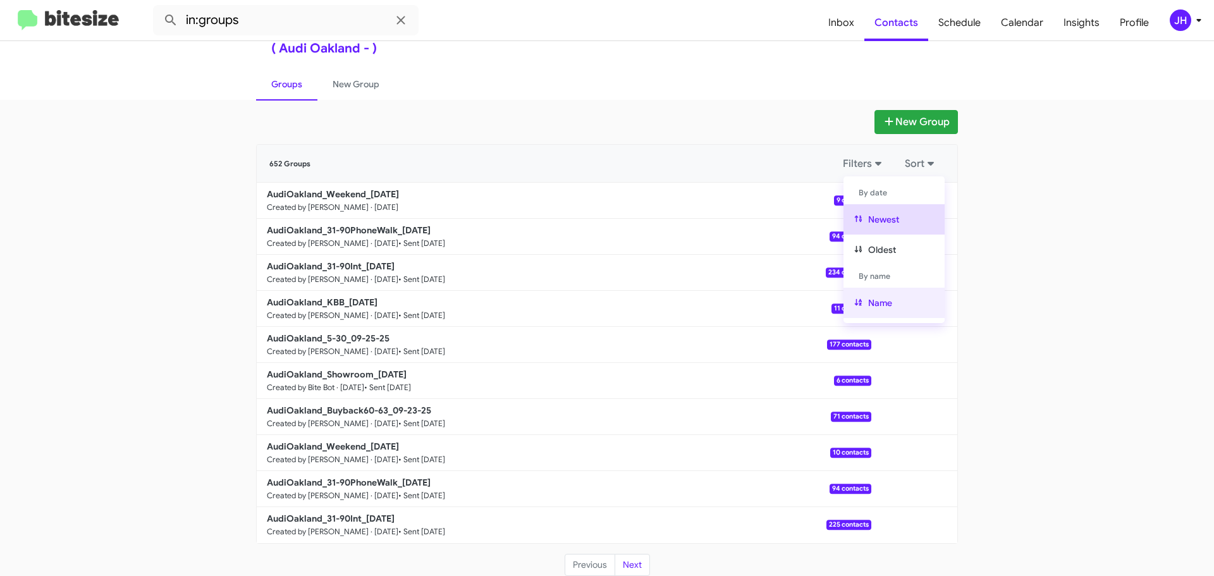
click at [896, 299] on button "Name" at bounding box center [894, 303] width 101 height 30
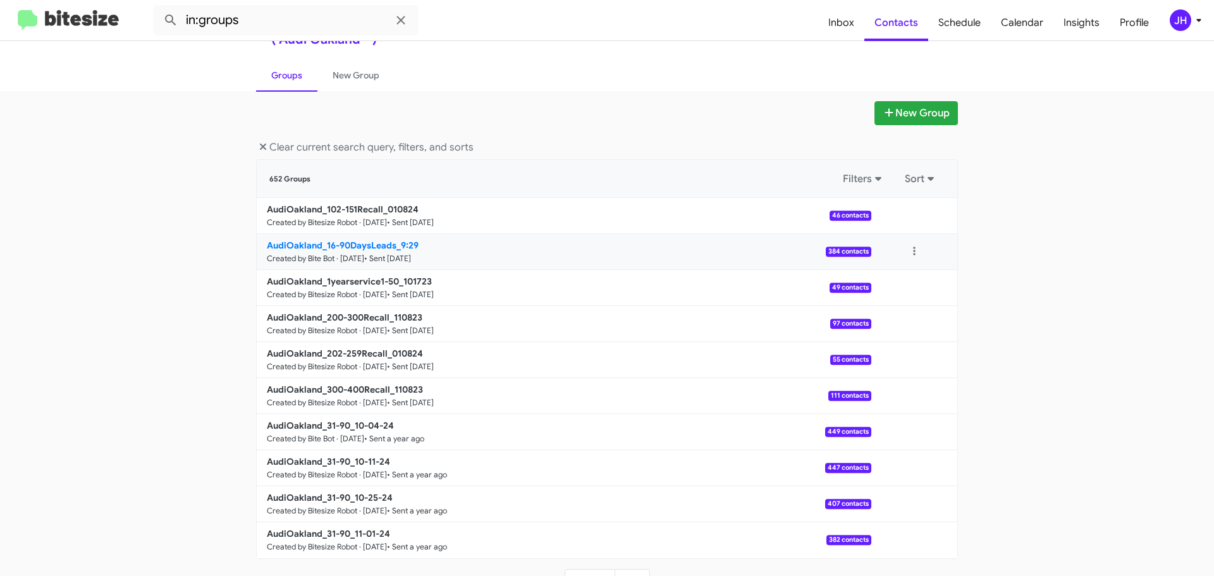
scroll to position [69, 0]
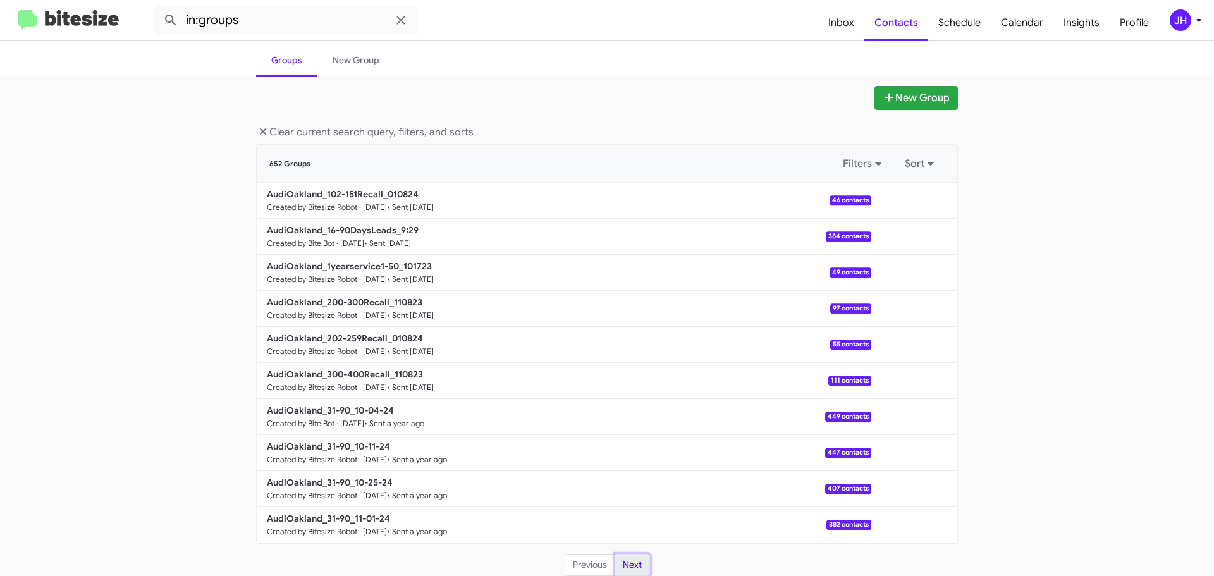
click at [639, 567] on button "Next" at bounding box center [632, 565] width 35 height 23
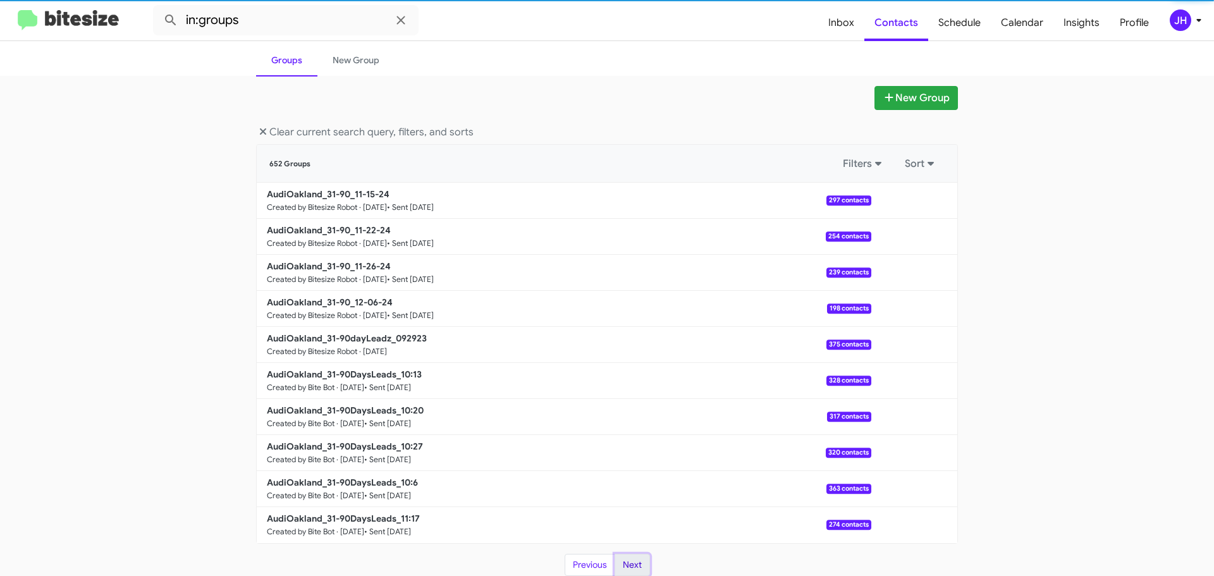
click at [639, 567] on button "Next" at bounding box center [632, 565] width 35 height 23
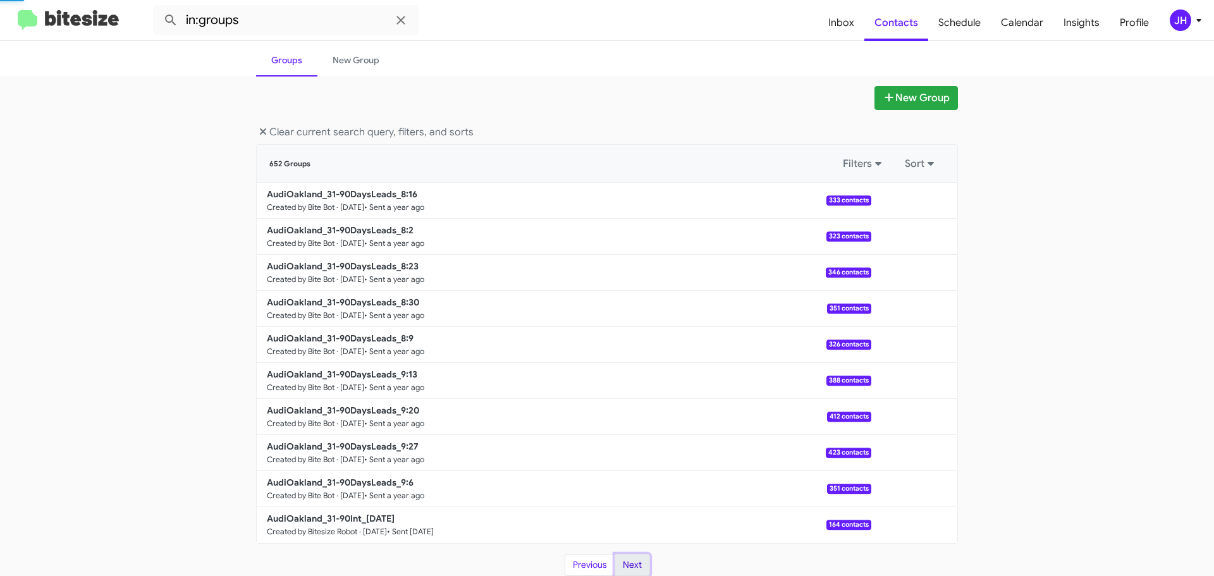
click at [639, 567] on button "Next" at bounding box center [632, 565] width 35 height 23
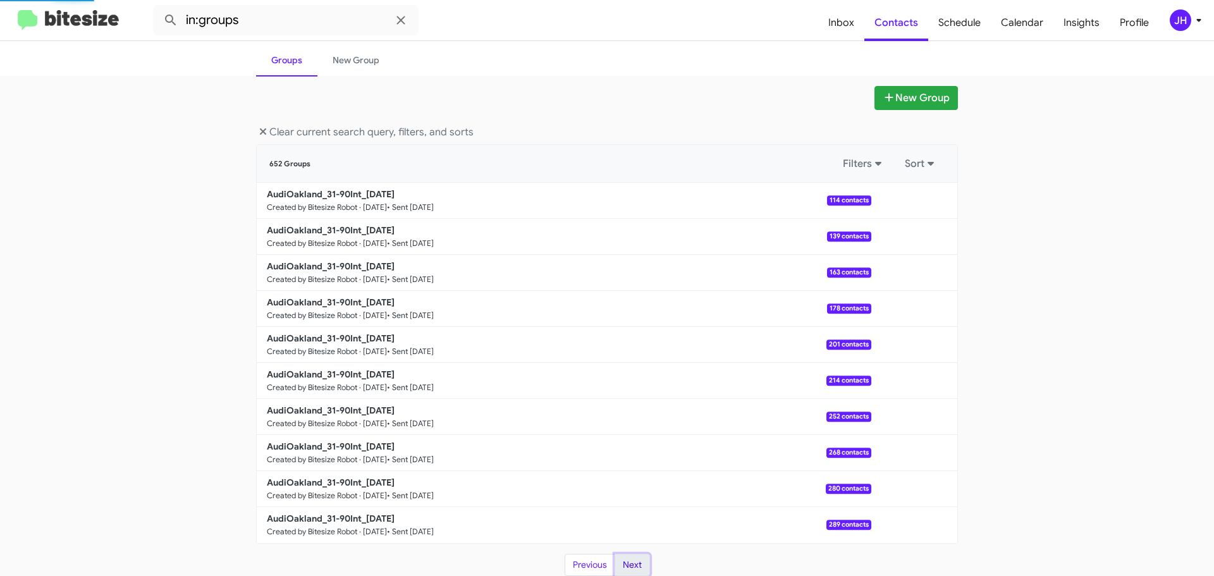
click at [639, 567] on button "Next" at bounding box center [632, 565] width 35 height 23
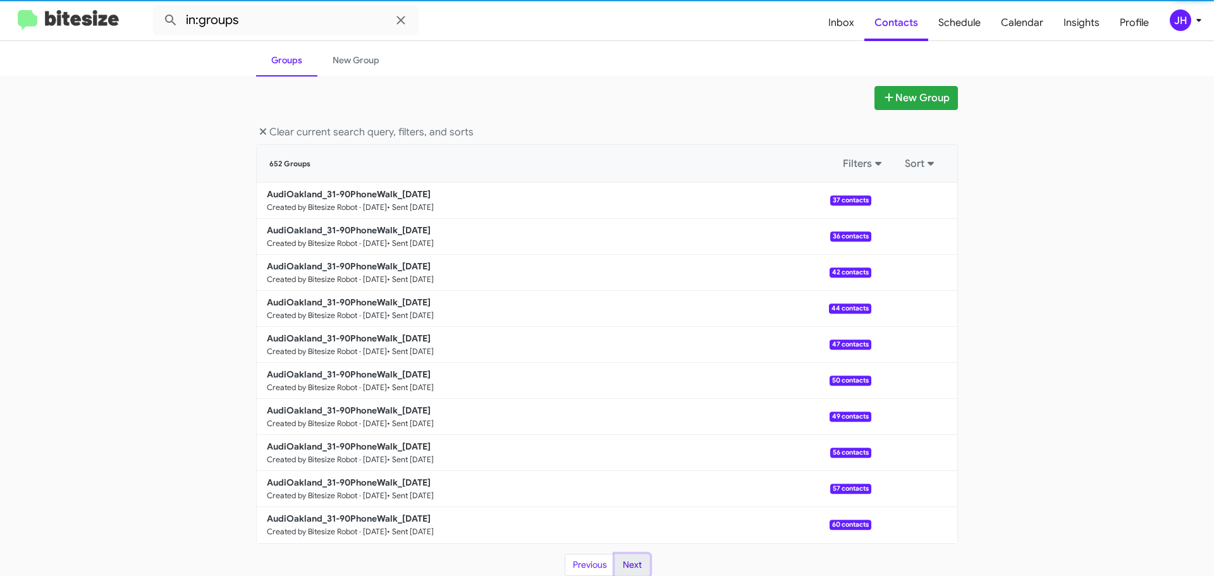
click at [639, 567] on button "Next" at bounding box center [632, 565] width 35 height 23
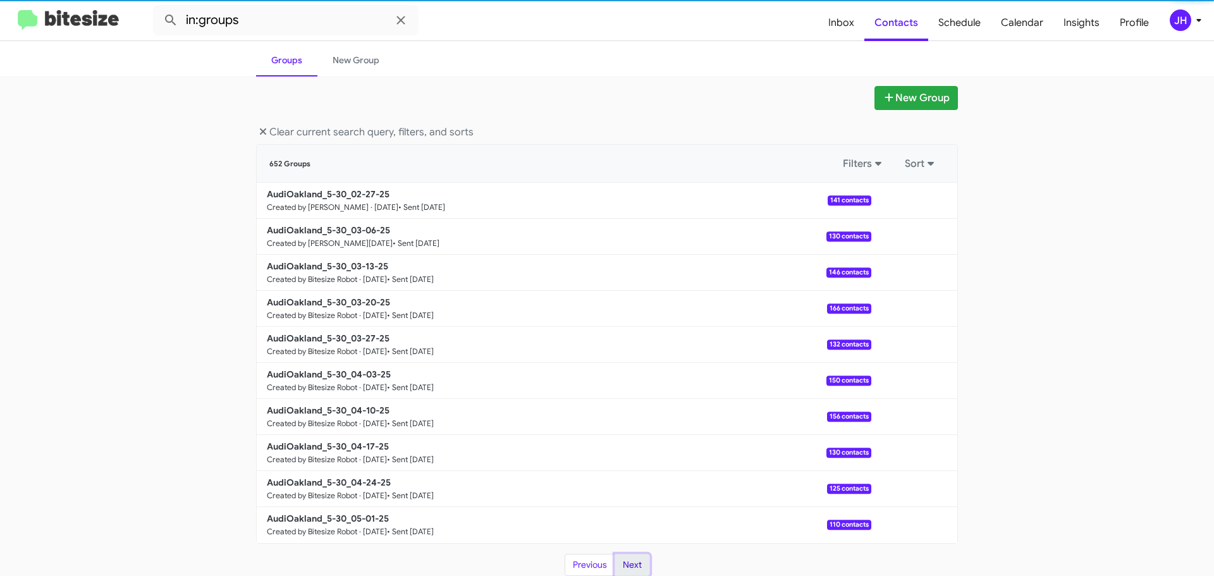
click at [639, 567] on button "Next" at bounding box center [632, 565] width 35 height 23
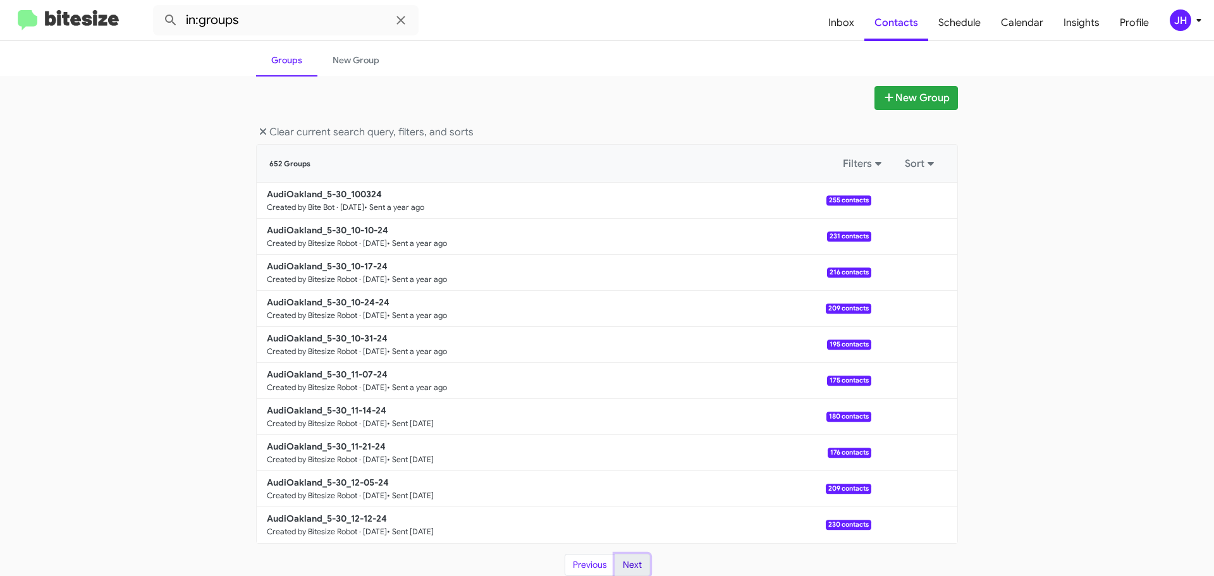
click at [639, 567] on button "Next" at bounding box center [632, 565] width 35 height 23
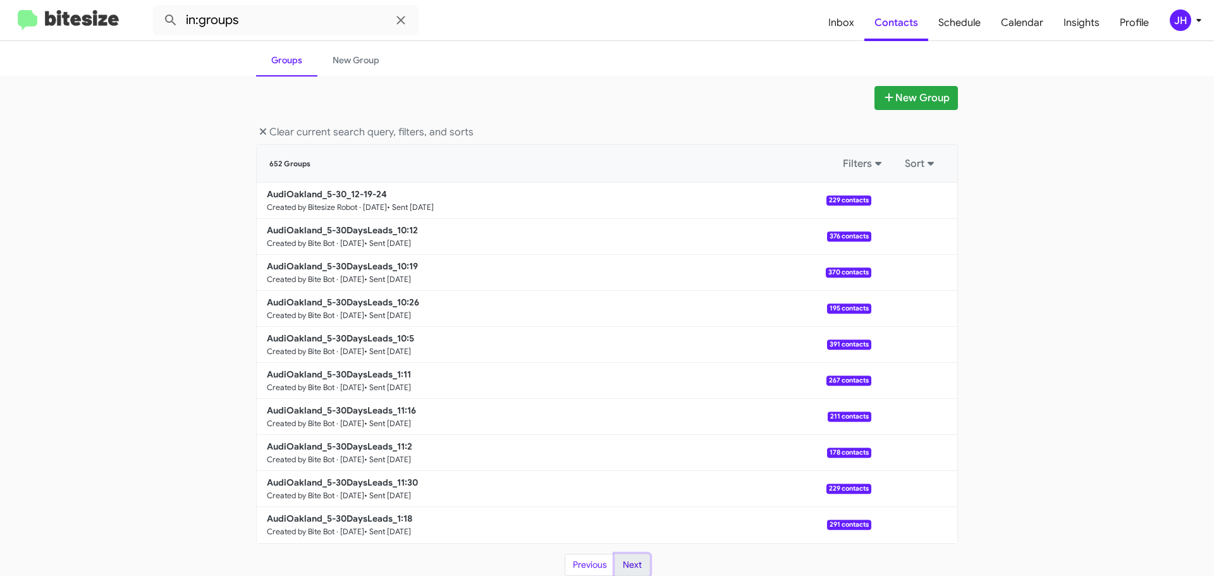
click at [639, 567] on button "Next" at bounding box center [632, 565] width 35 height 23
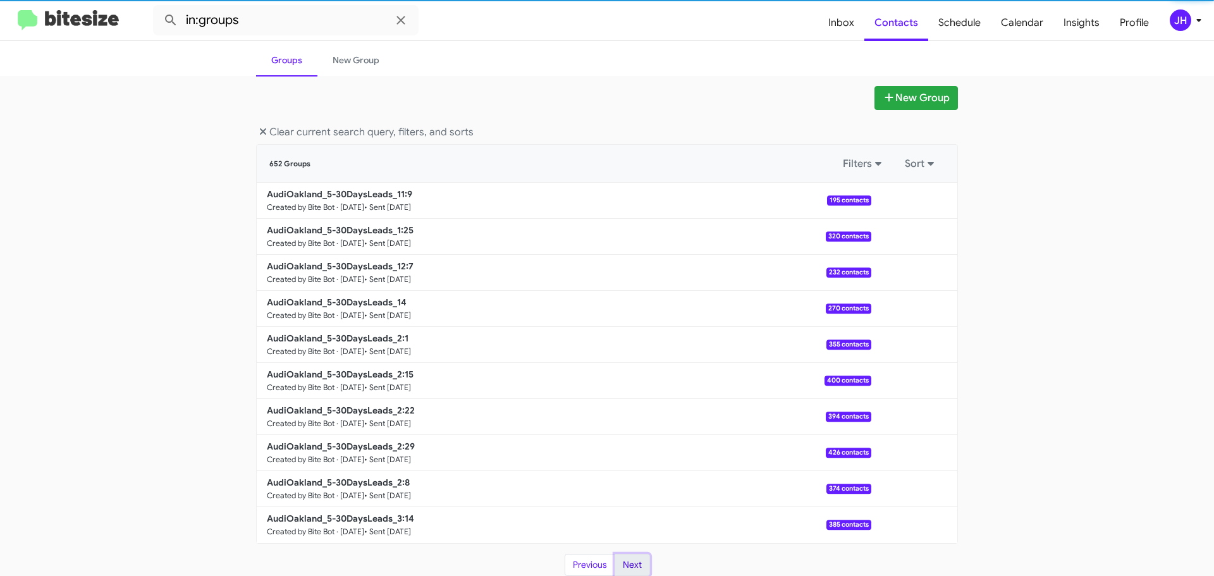
click at [639, 567] on button "Next" at bounding box center [632, 565] width 35 height 23
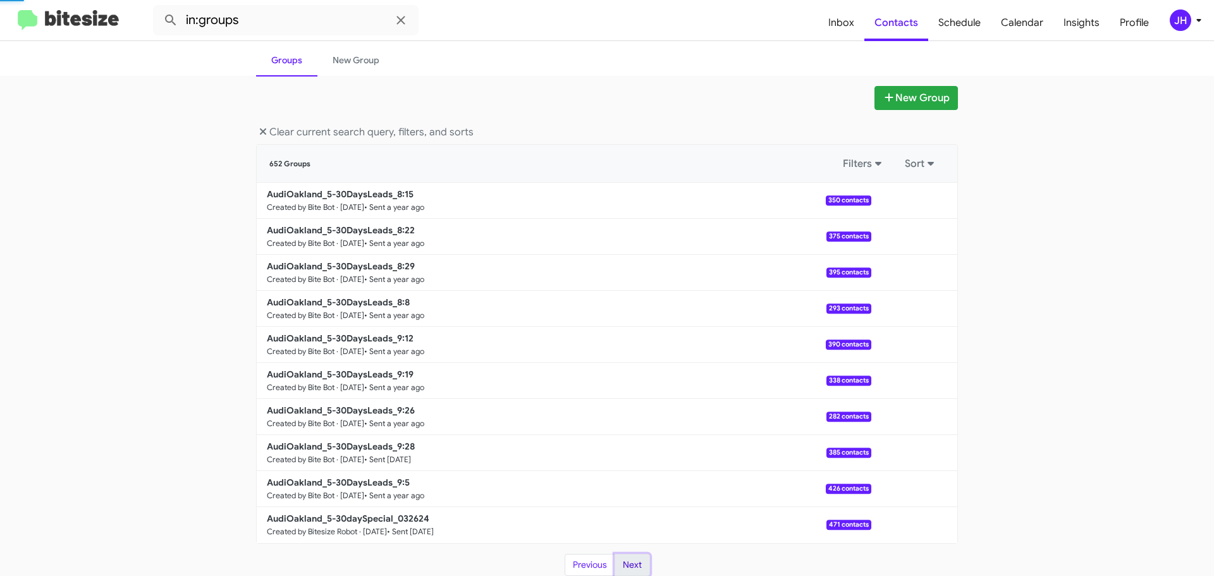
click at [639, 567] on button "Next" at bounding box center [632, 565] width 35 height 23
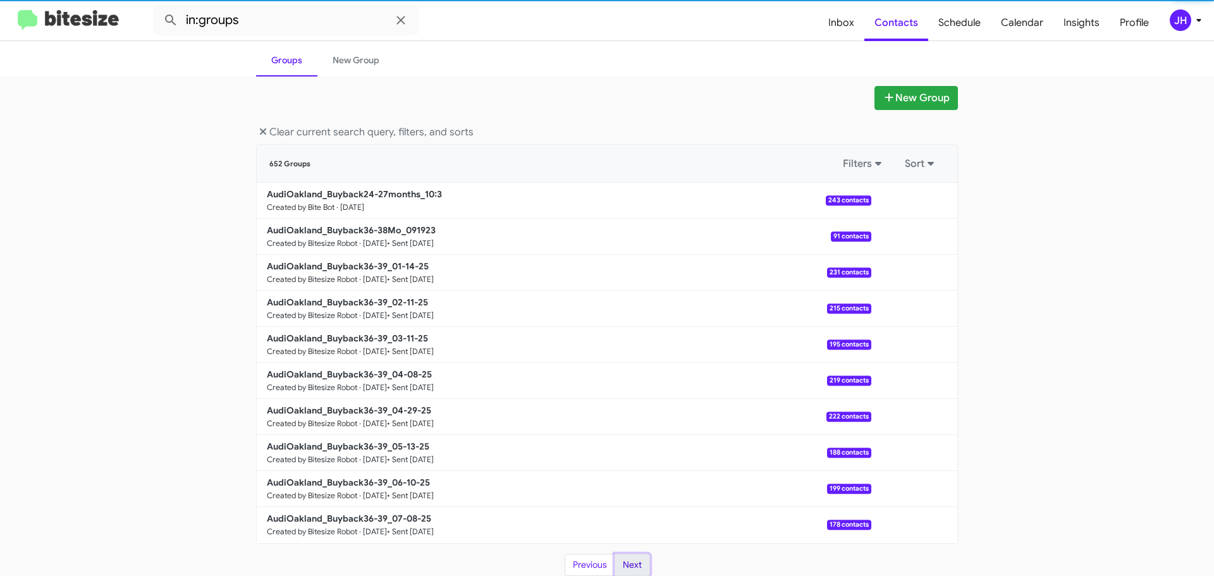
click at [639, 567] on button "Next" at bounding box center [632, 565] width 35 height 23
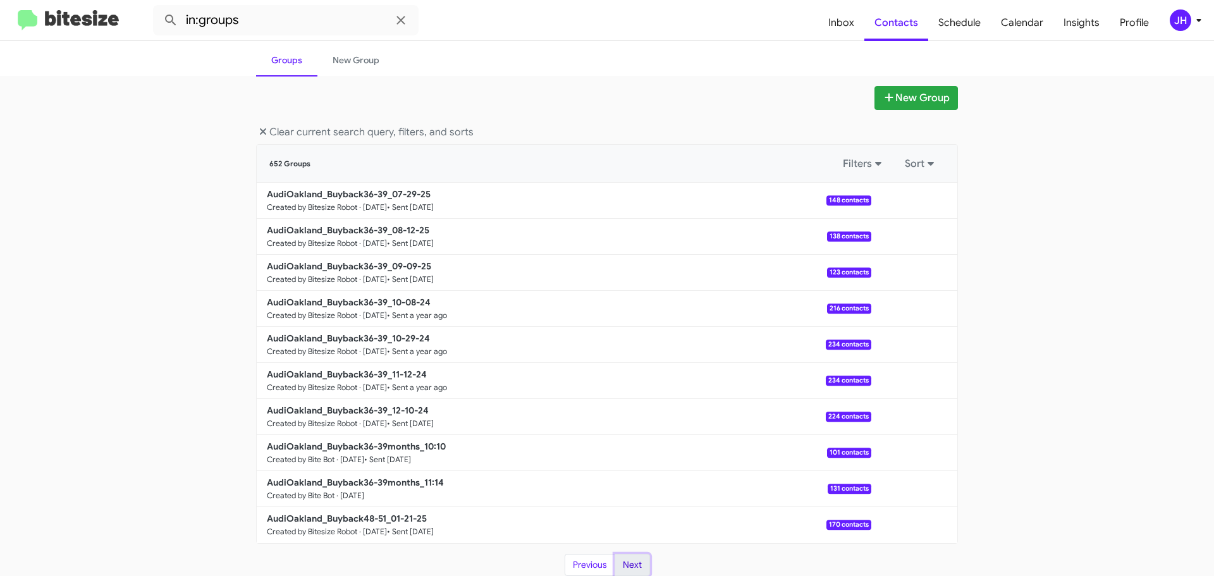
click at [639, 567] on button "Next" at bounding box center [632, 565] width 35 height 23
click at [622, 560] on button "Next" at bounding box center [632, 565] width 35 height 23
click at [395, 17] on icon at bounding box center [400, 20] width 15 height 15
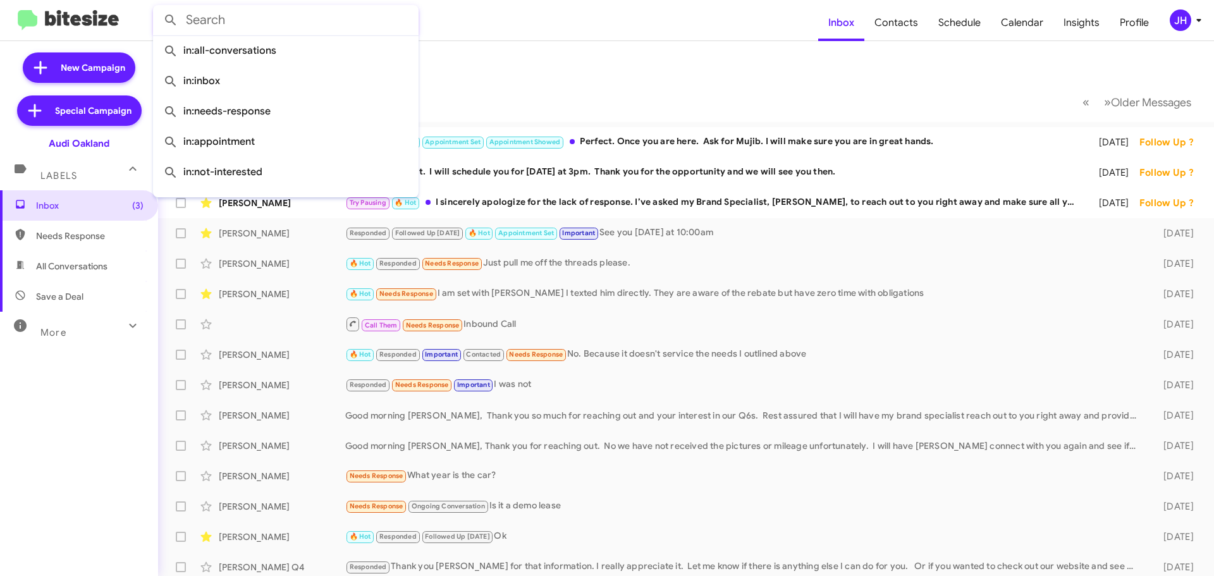
click at [579, 65] on mat-toolbar-row "Inbox" at bounding box center [686, 61] width 1056 height 40
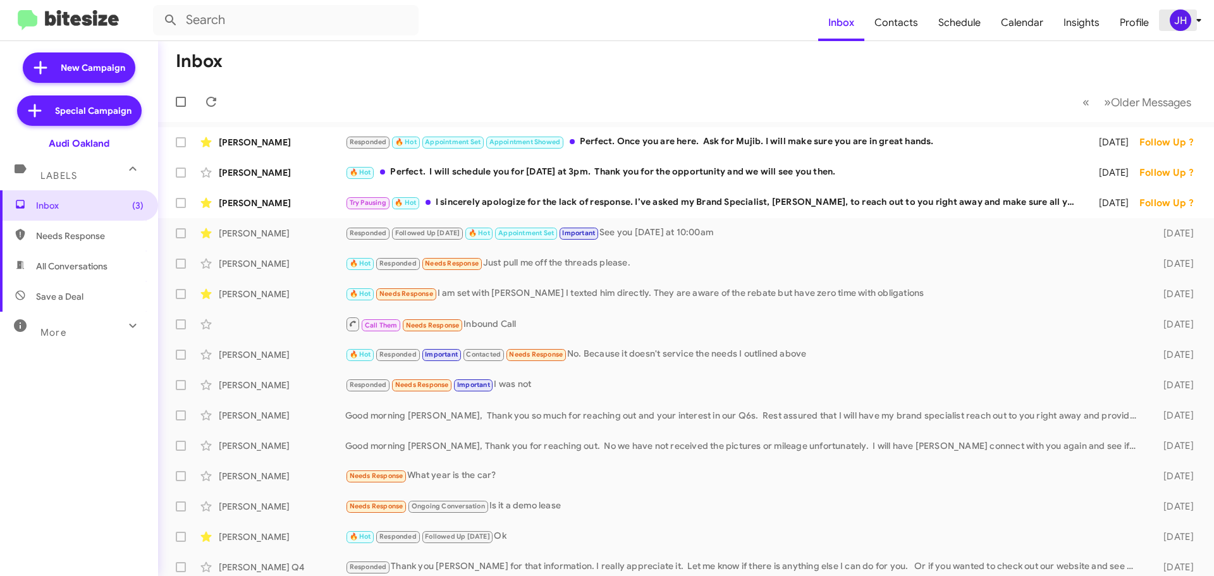
click at [1185, 18] on div "JH" at bounding box center [1181, 20] width 22 height 22
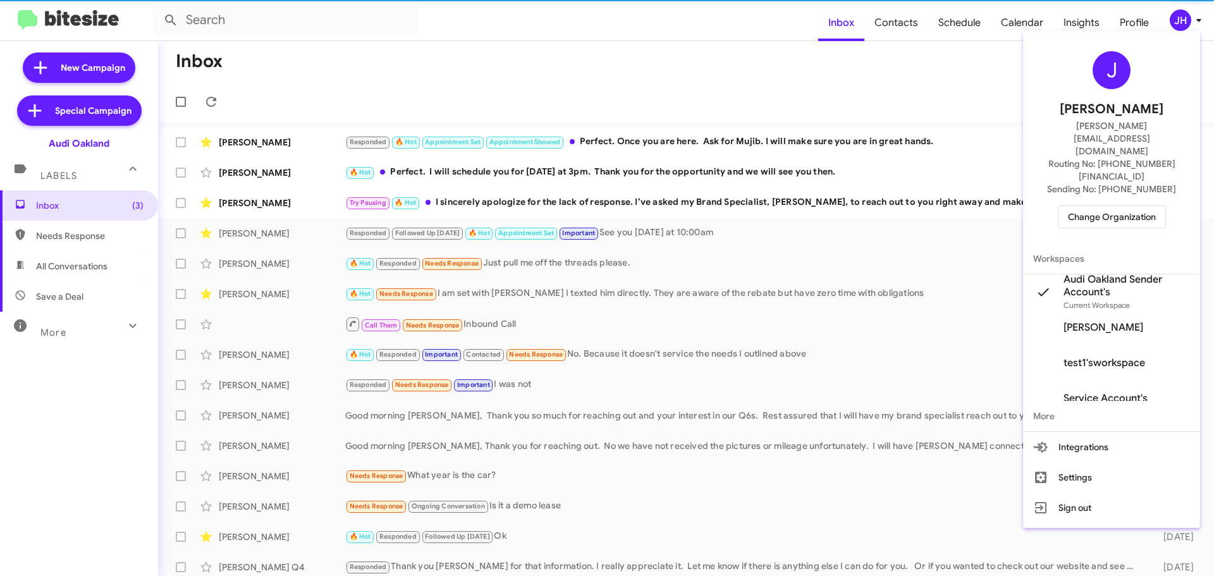
click at [1118, 197] on div "J Jacob Henry jacob@bitesize.co Routing No: +1 (510) 866-2900 Sending No: +1 (5…" at bounding box center [1111, 139] width 177 height 207
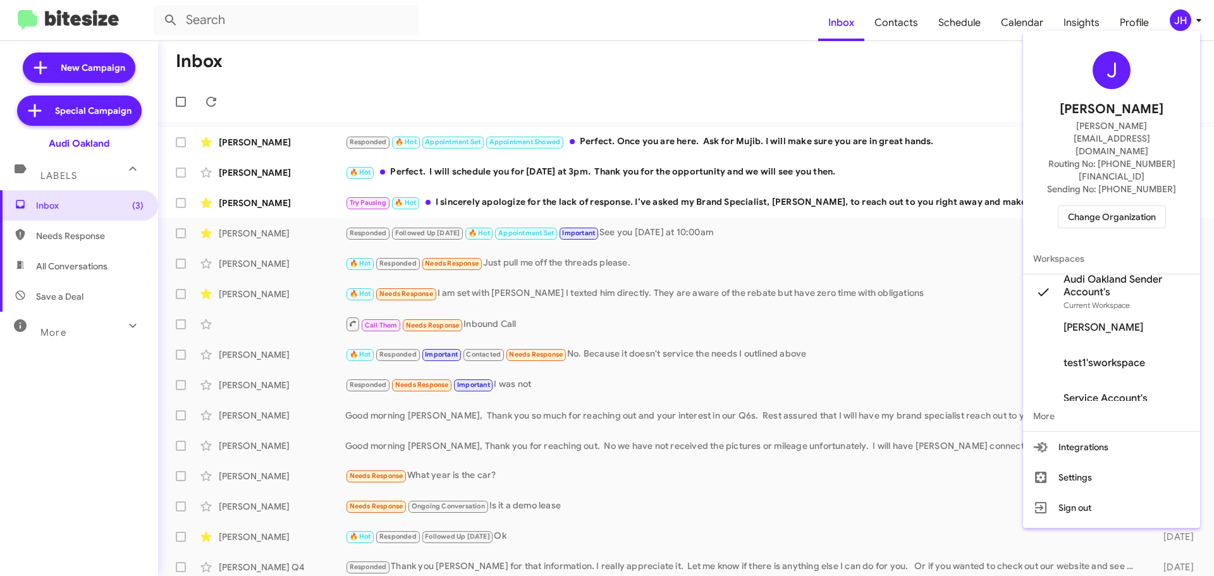
click at [1117, 206] on span "Change Organization" at bounding box center [1112, 217] width 88 height 22
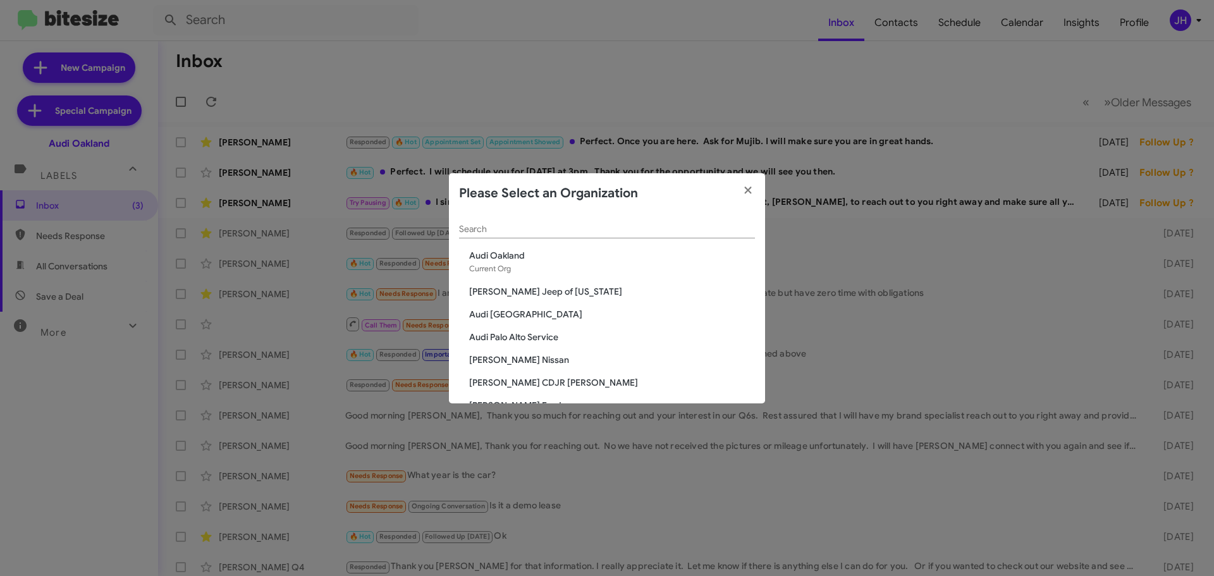
click at [501, 225] on input "Search" at bounding box center [607, 230] width 296 height 10
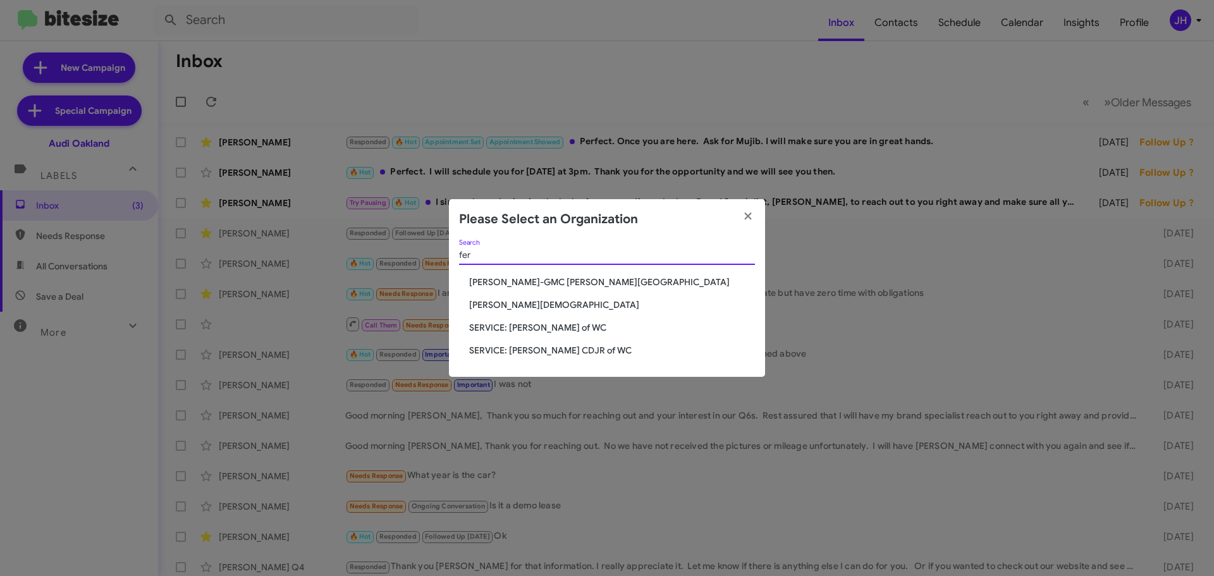
type input "fer"
click at [524, 330] on span "SERVICE: [PERSON_NAME] of WC" at bounding box center [612, 327] width 286 height 13
